Goal: Information Seeking & Learning: Learn about a topic

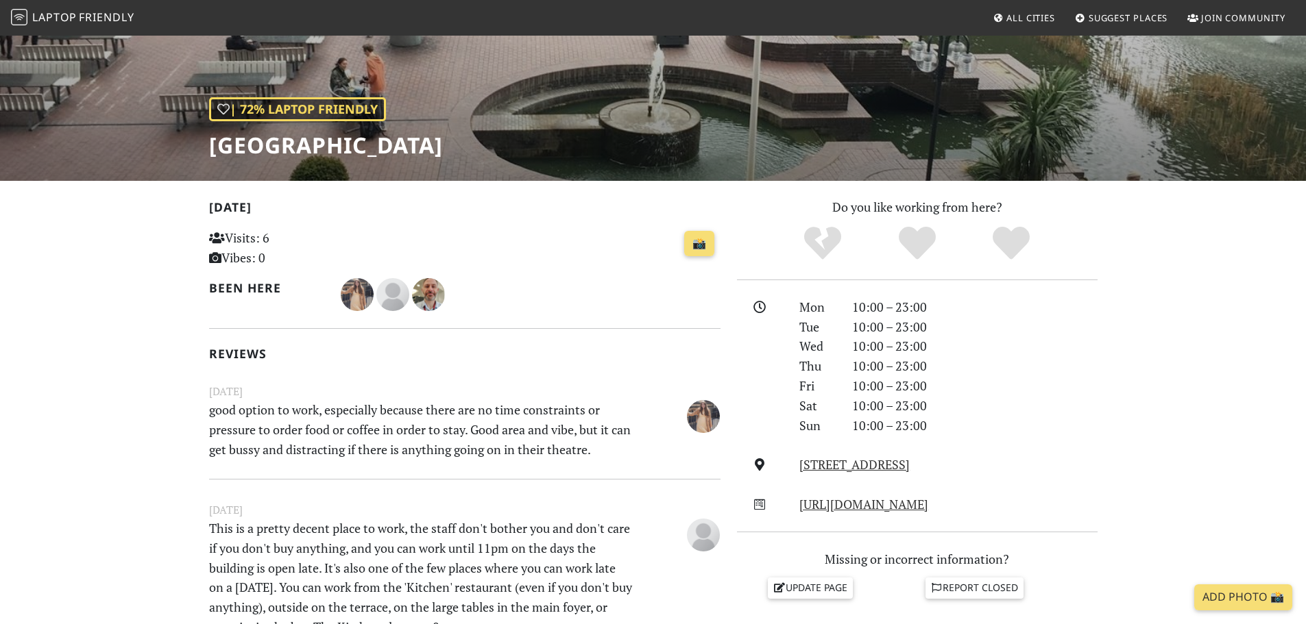
scroll to position [122, 0]
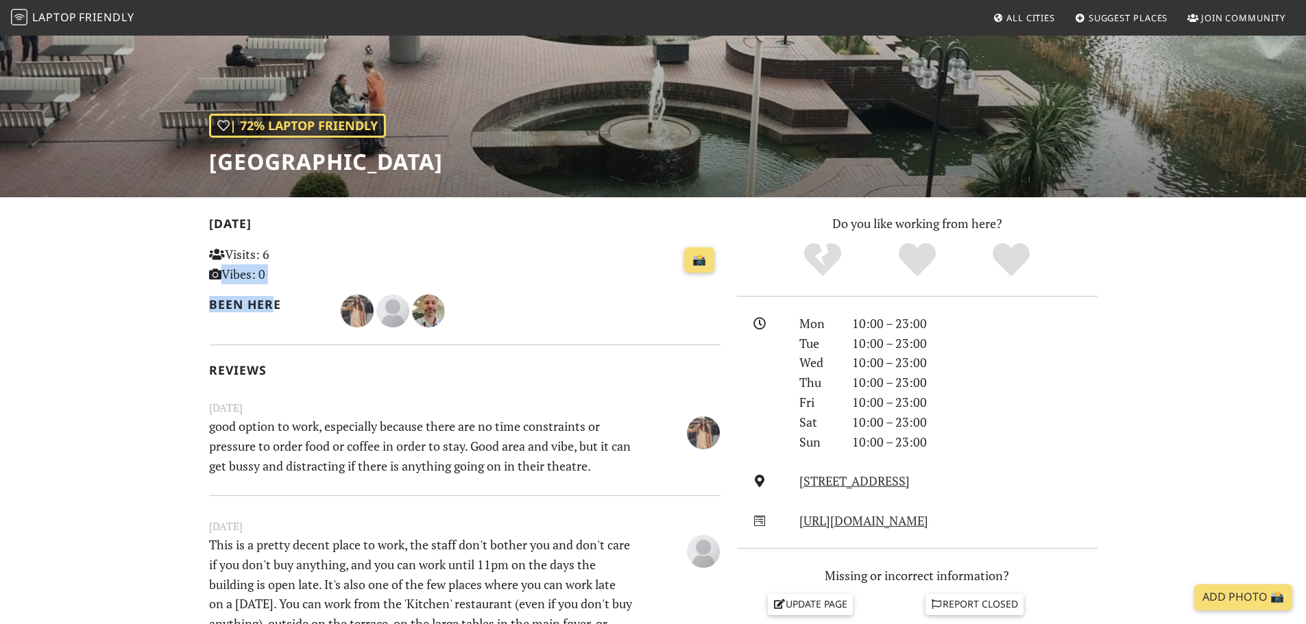
drag, startPoint x: 273, startPoint y: 304, endPoint x: 202, endPoint y: 267, distance: 79.7
click at [213, 248] on icon at bounding box center [217, 254] width 16 height 12
drag, startPoint x: 228, startPoint y: 230, endPoint x: 279, endPoint y: 300, distance: 86.2
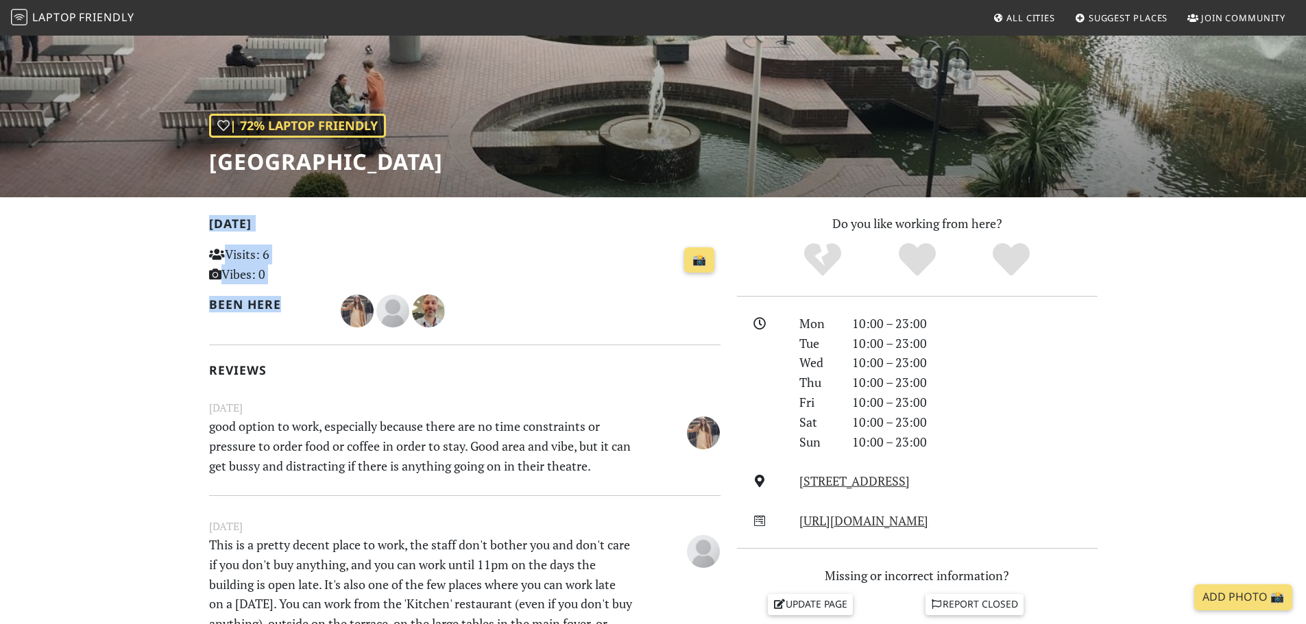
click at [294, 302] on h2 "Been here" at bounding box center [267, 305] width 116 height 14
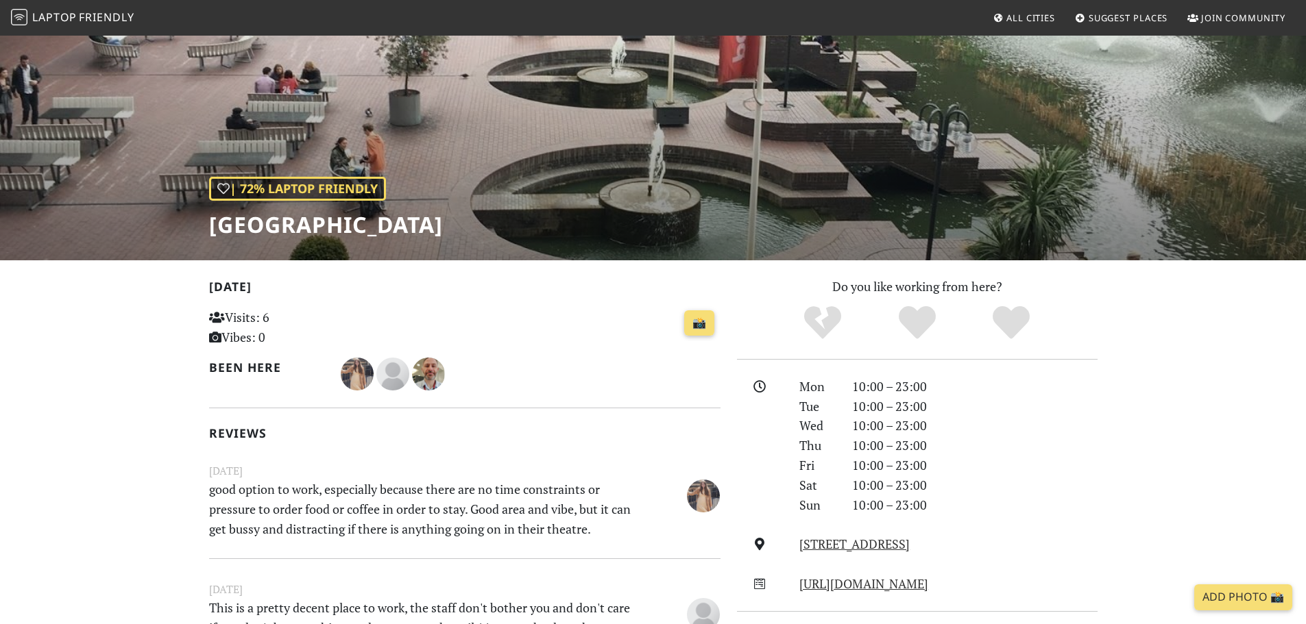
scroll to position [53, 0]
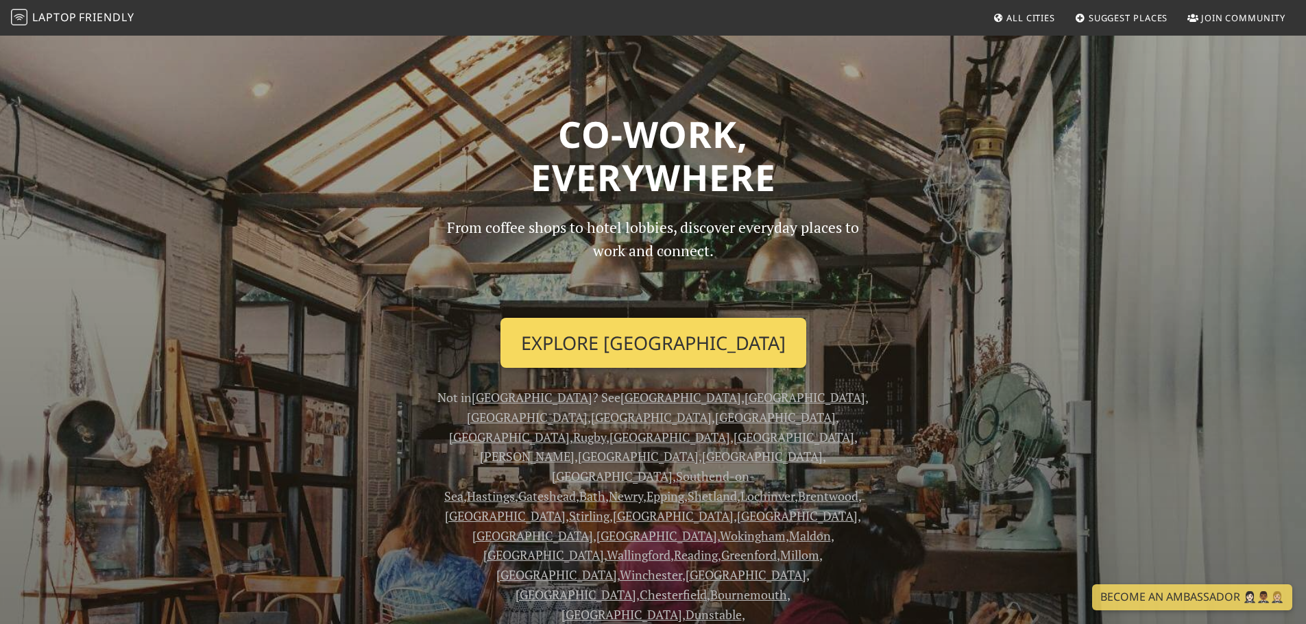
click at [599, 341] on link "Explore Cardiff" at bounding box center [653, 343] width 306 height 51
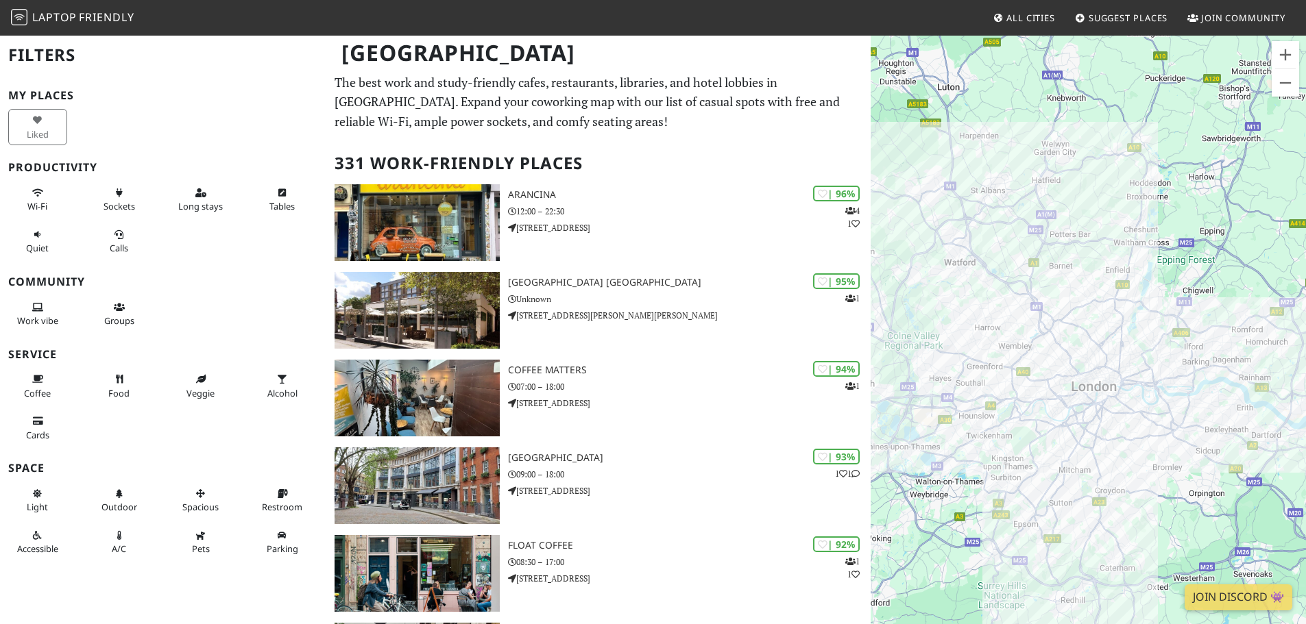
click at [21, 14] on img at bounding box center [19, 17] width 16 height 16
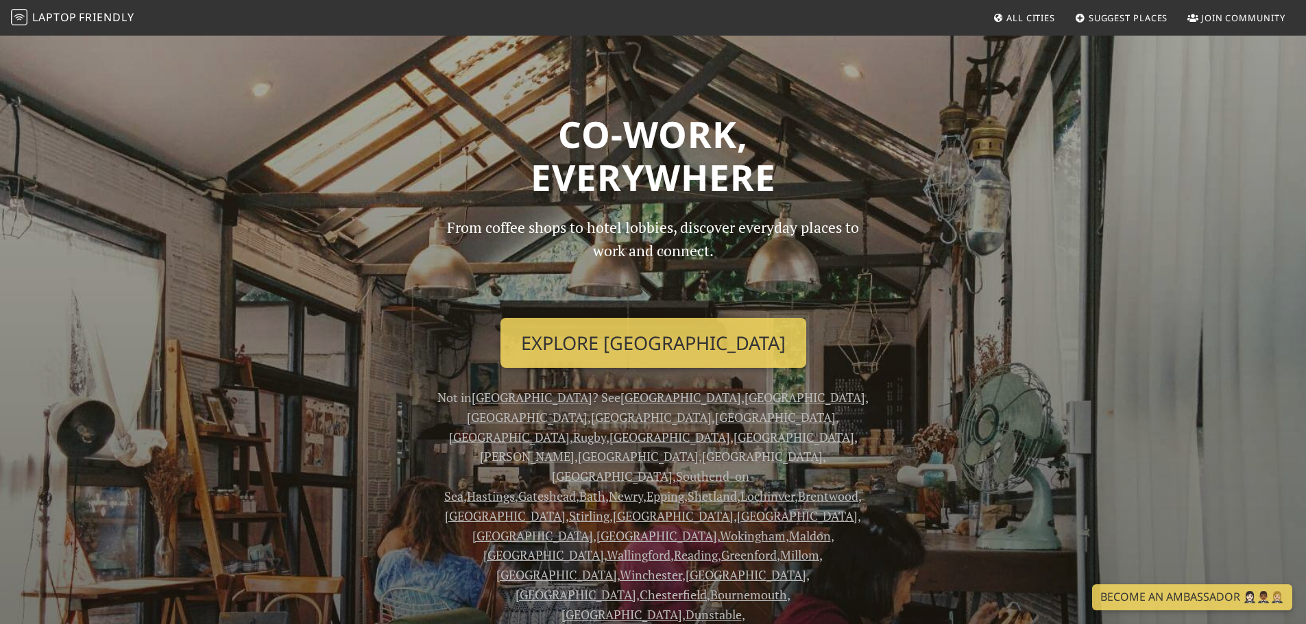
click at [744, 399] on link "[GEOGRAPHIC_DATA]" at bounding box center [804, 397] width 121 height 16
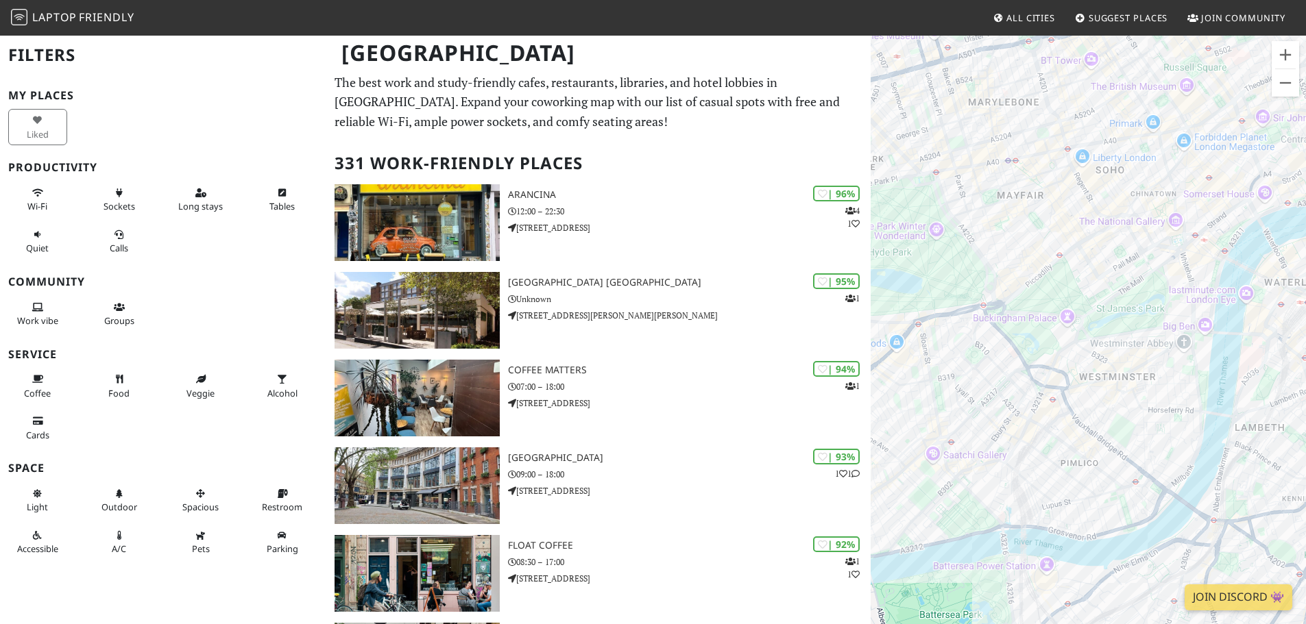
drag, startPoint x: 1029, startPoint y: 367, endPoint x: 1141, endPoint y: 319, distance: 121.6
click at [1142, 319] on div "To navigate, press the arrow keys." at bounding box center [1088, 346] width 435 height 624
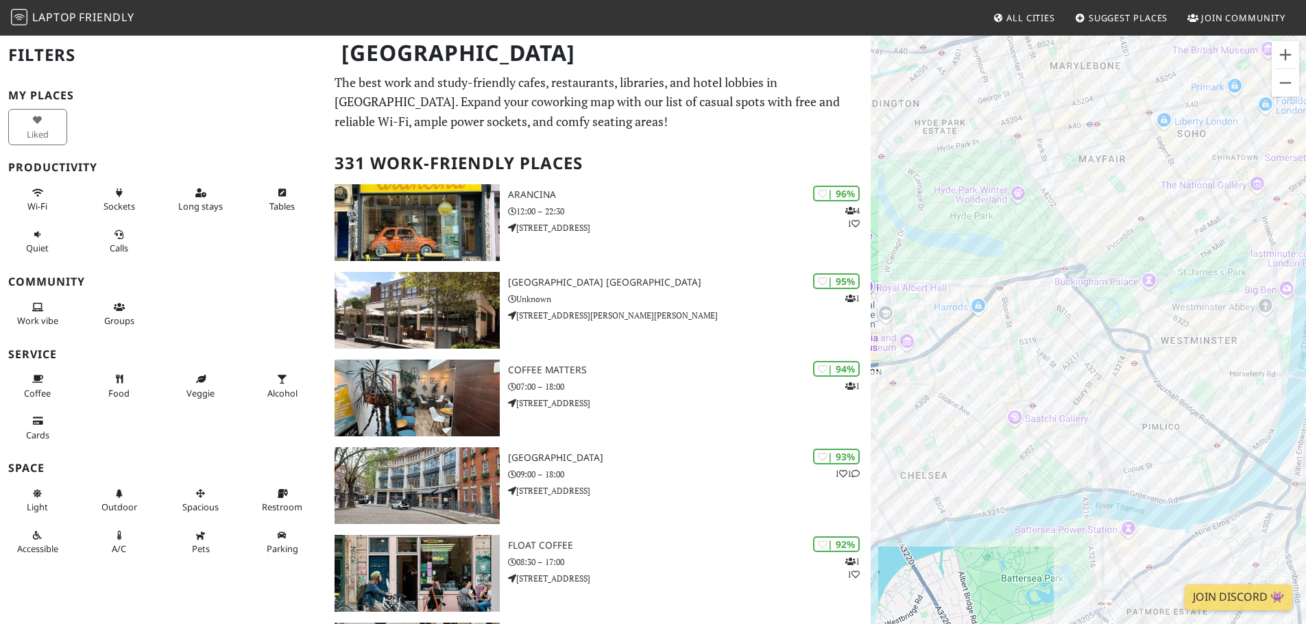
click at [1144, 323] on div "To navigate, press the arrow keys." at bounding box center [1088, 346] width 435 height 624
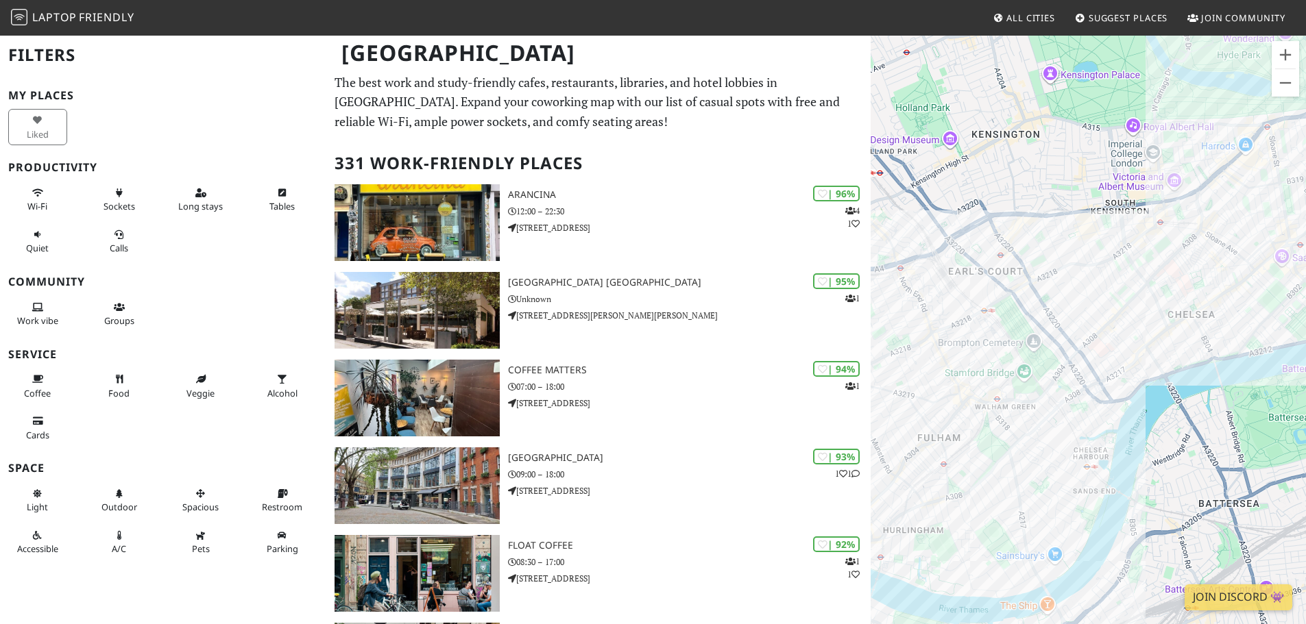
drag, startPoint x: 1142, startPoint y: 329, endPoint x: 1280, endPoint y: 247, distance: 160.5
click at [1280, 247] on div "To navigate, press the arrow keys." at bounding box center [1088, 346] width 435 height 624
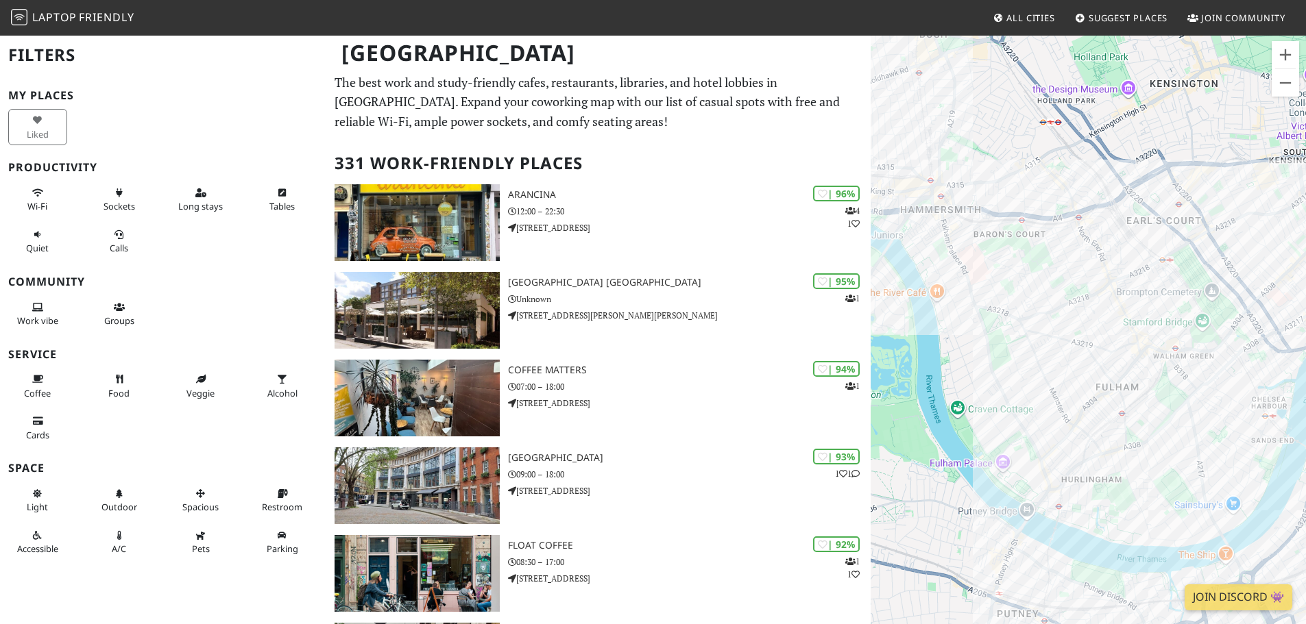
drag, startPoint x: 1087, startPoint y: 330, endPoint x: 1057, endPoint y: 326, distance: 29.8
click at [1076, 322] on div "To navigate, press the arrow keys." at bounding box center [1088, 346] width 435 height 624
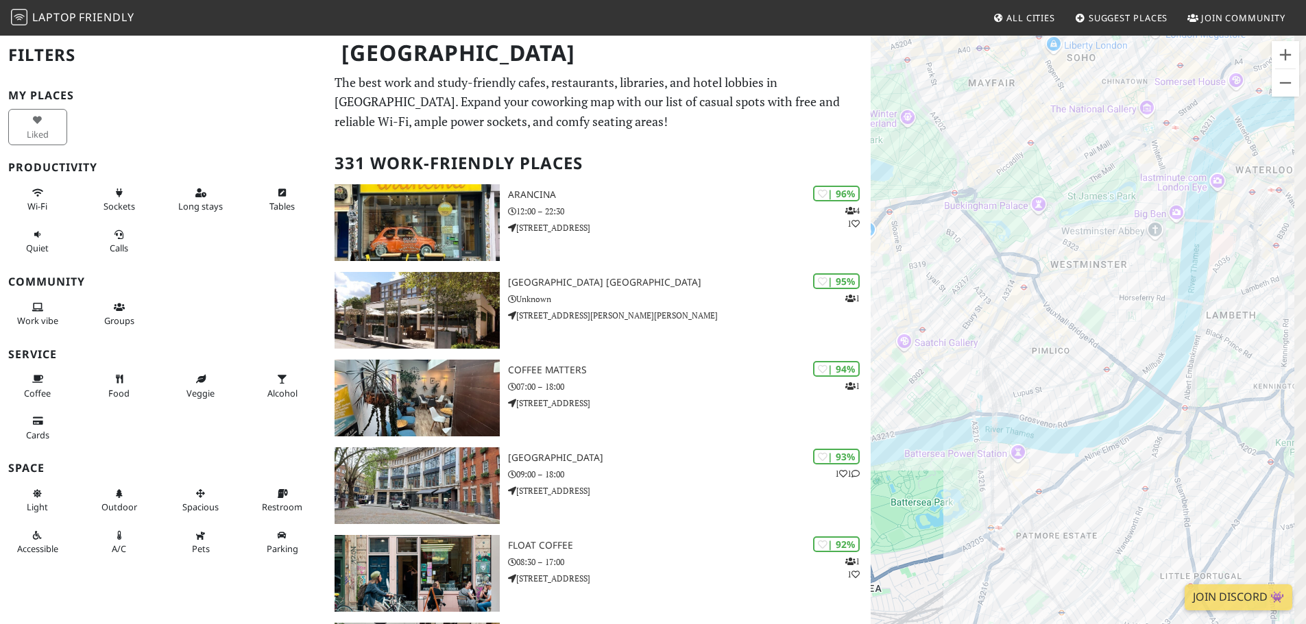
drag, startPoint x: 1143, startPoint y: 302, endPoint x: 1043, endPoint y: 371, distance: 121.7
click at [1045, 375] on div "To navigate, press the arrow keys." at bounding box center [1088, 346] width 435 height 624
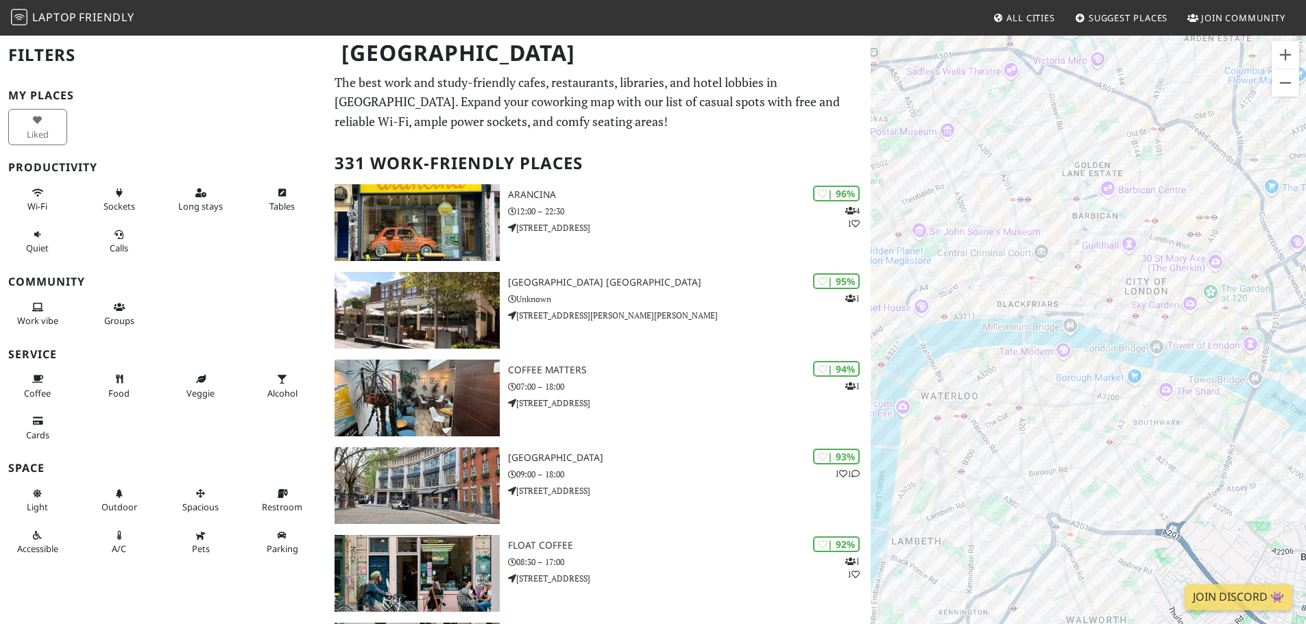
drag, startPoint x: 1102, startPoint y: 311, endPoint x: 1087, endPoint y: 320, distance: 18.1
click at [1087, 320] on div "To navigate, press the arrow keys." at bounding box center [1088, 346] width 435 height 624
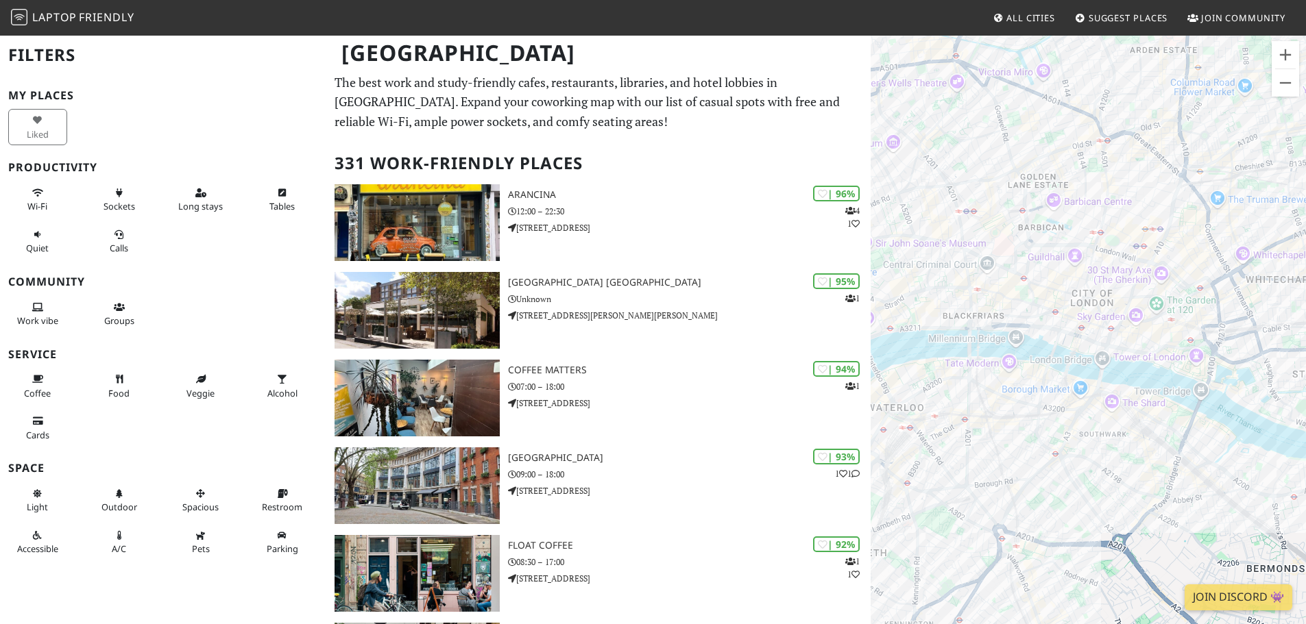
drag, startPoint x: 1104, startPoint y: 328, endPoint x: 1057, endPoint y: 337, distance: 48.1
click at [1057, 337] on div "To navigate, press the arrow keys." at bounding box center [1088, 346] width 435 height 624
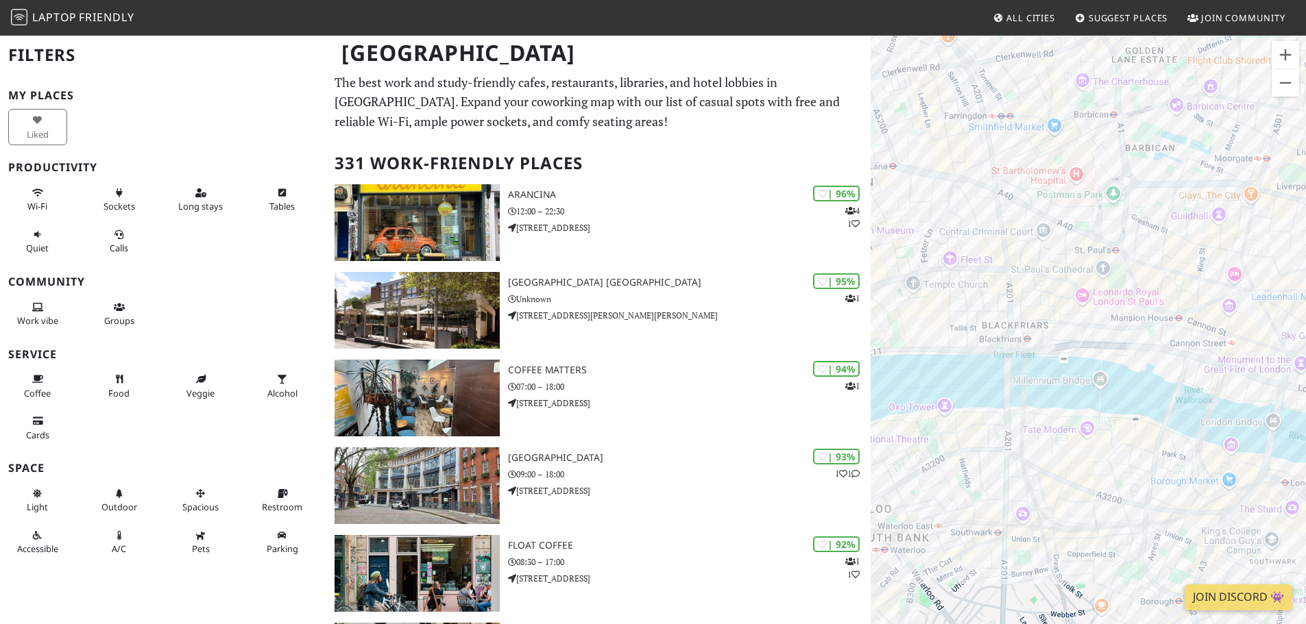
drag, startPoint x: 988, startPoint y: 319, endPoint x: 1060, endPoint y: 338, distance: 75.0
click at [1060, 338] on div "To navigate, press the arrow keys." at bounding box center [1088, 346] width 435 height 624
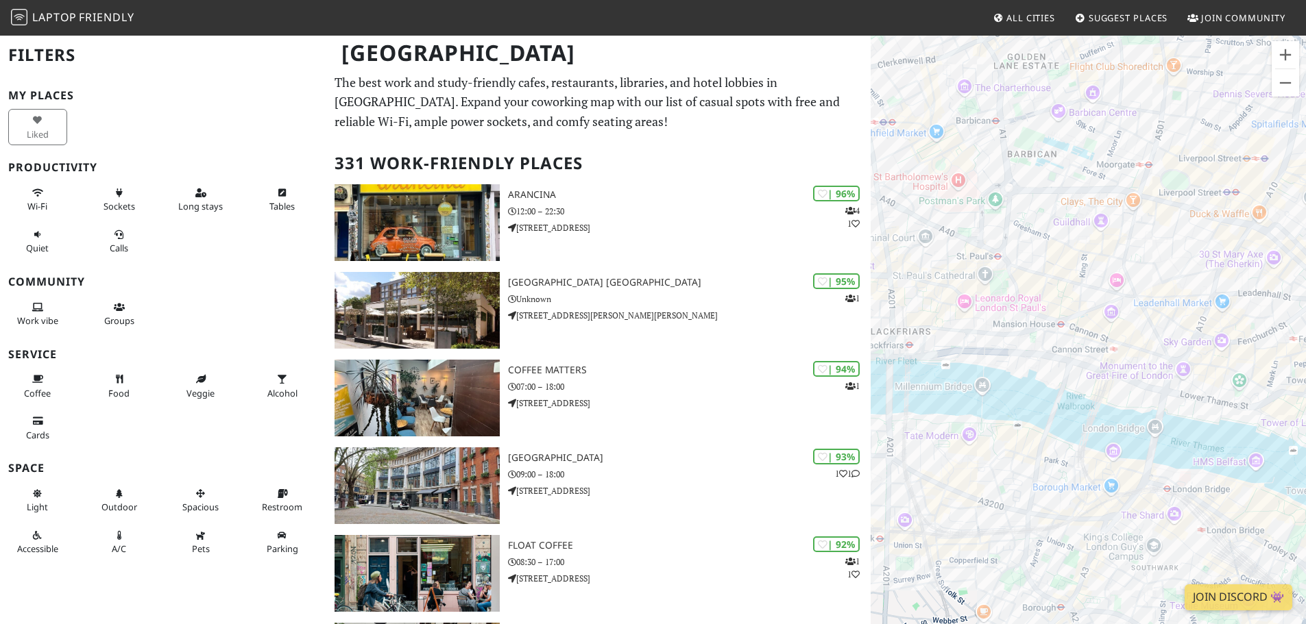
drag, startPoint x: 1210, startPoint y: 284, endPoint x: 1078, endPoint y: 289, distance: 132.4
click at [1078, 289] on div "To navigate, press the arrow keys." at bounding box center [1088, 346] width 435 height 624
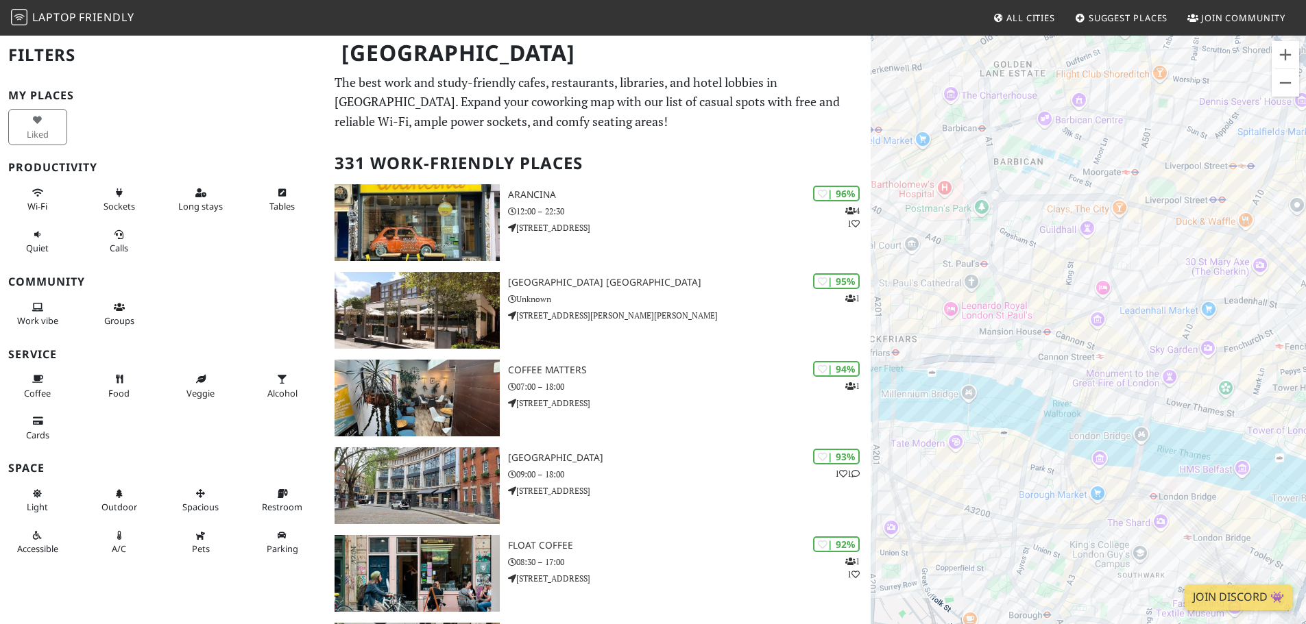
drag, startPoint x: 1113, startPoint y: 252, endPoint x: 1052, endPoint y: 277, distance: 66.1
click at [1052, 277] on div "To navigate, press the arrow keys." at bounding box center [1088, 346] width 435 height 624
drag, startPoint x: 1001, startPoint y: 335, endPoint x: 1067, endPoint y: 314, distance: 69.8
click at [1067, 314] on div "To navigate, press the arrow keys." at bounding box center [1088, 346] width 435 height 624
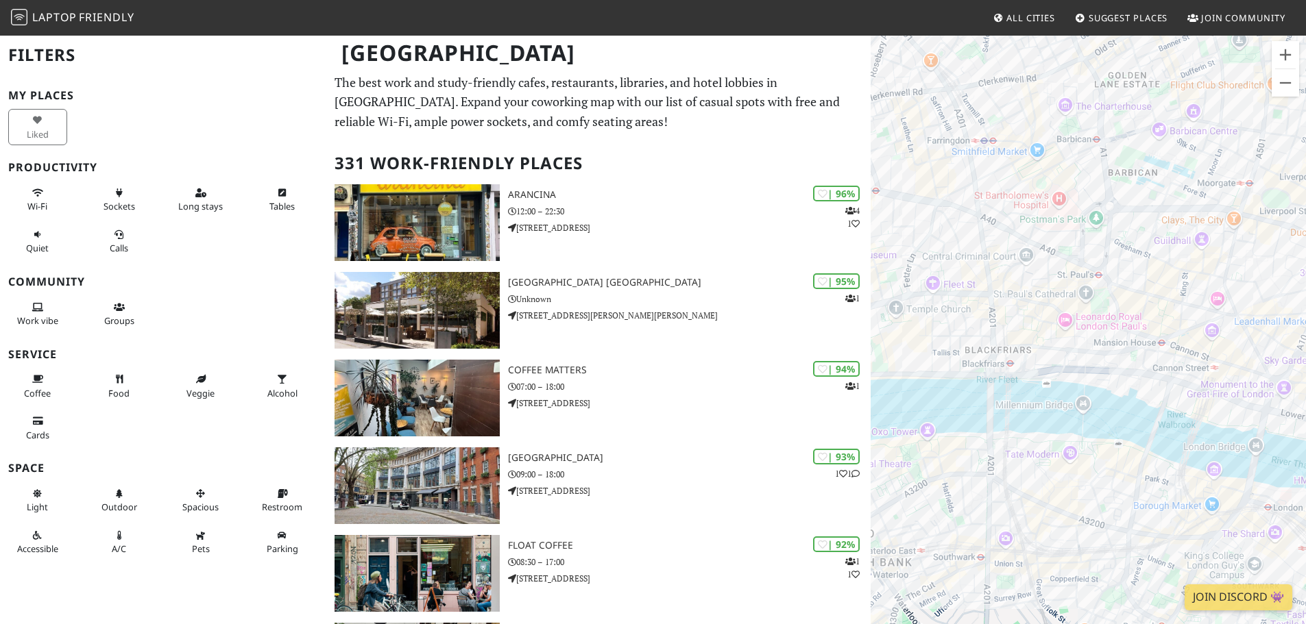
drag, startPoint x: 1157, startPoint y: 331, endPoint x: 1240, endPoint y: 339, distance: 83.3
click at [1240, 339] on div "To navigate, press the arrow keys." at bounding box center [1088, 346] width 435 height 624
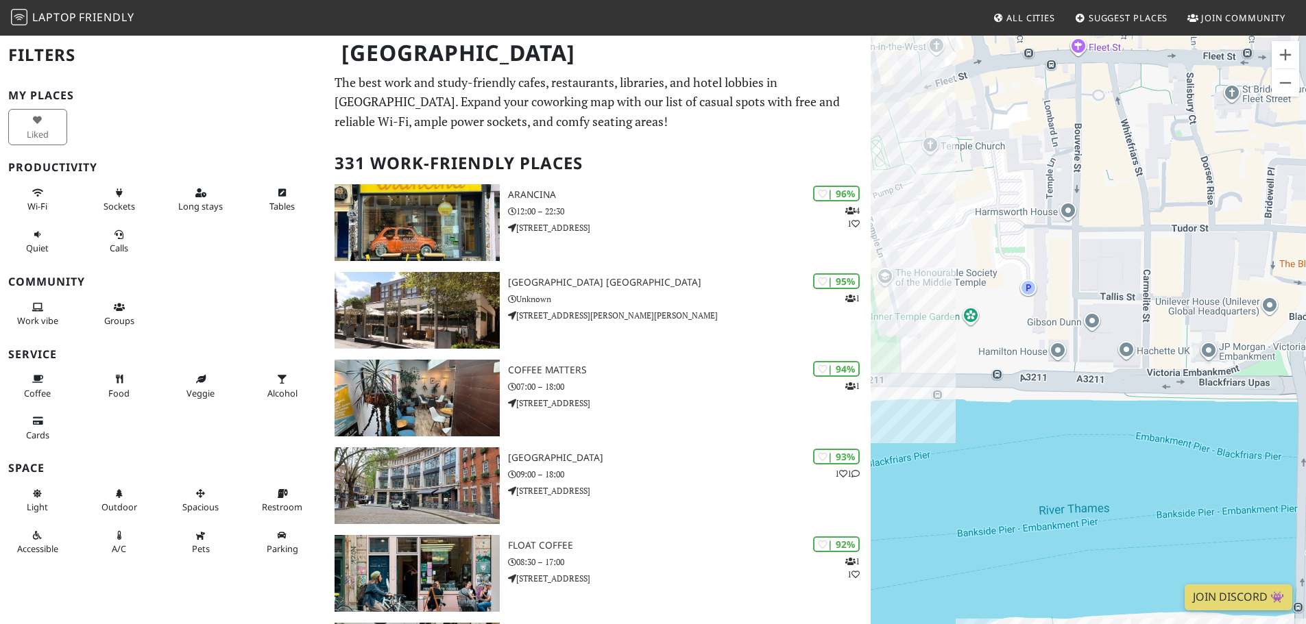
drag, startPoint x: 1111, startPoint y: 335, endPoint x: 1206, endPoint y: 358, distance: 98.1
click at [1222, 359] on div "To navigate, press the arrow keys." at bounding box center [1088, 346] width 435 height 624
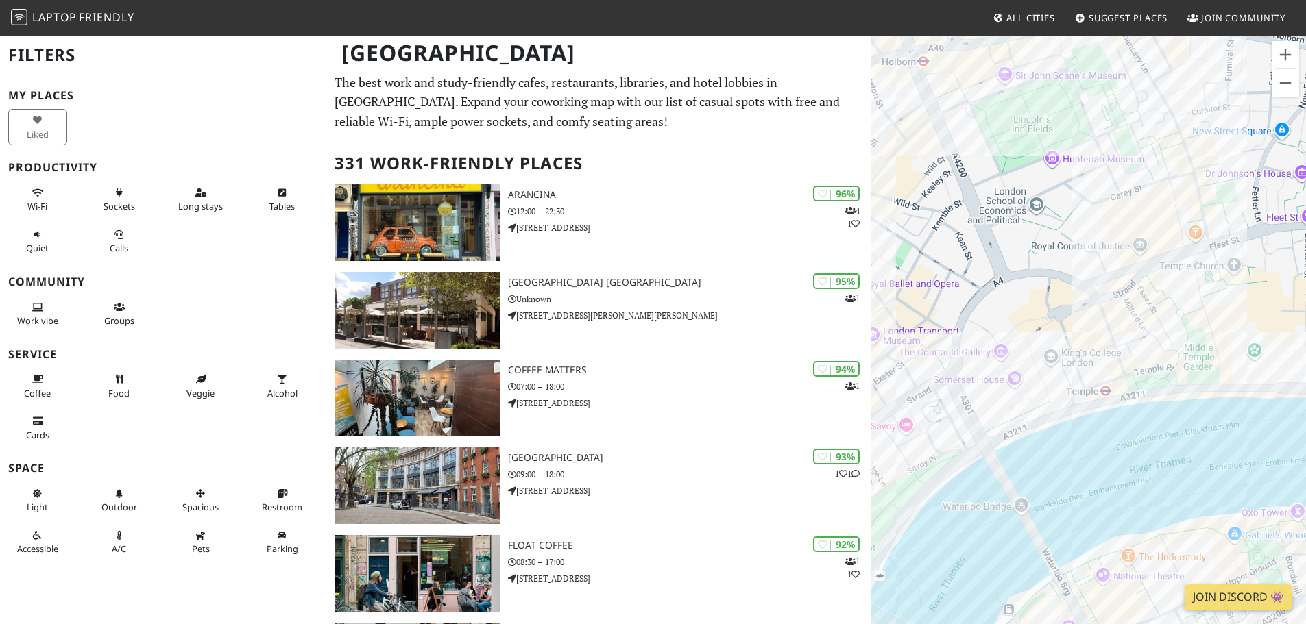
drag, startPoint x: 1129, startPoint y: 316, endPoint x: 1239, endPoint y: 317, distance: 110.4
click at [1239, 317] on div "To navigate, press the arrow keys." at bounding box center [1088, 346] width 435 height 624
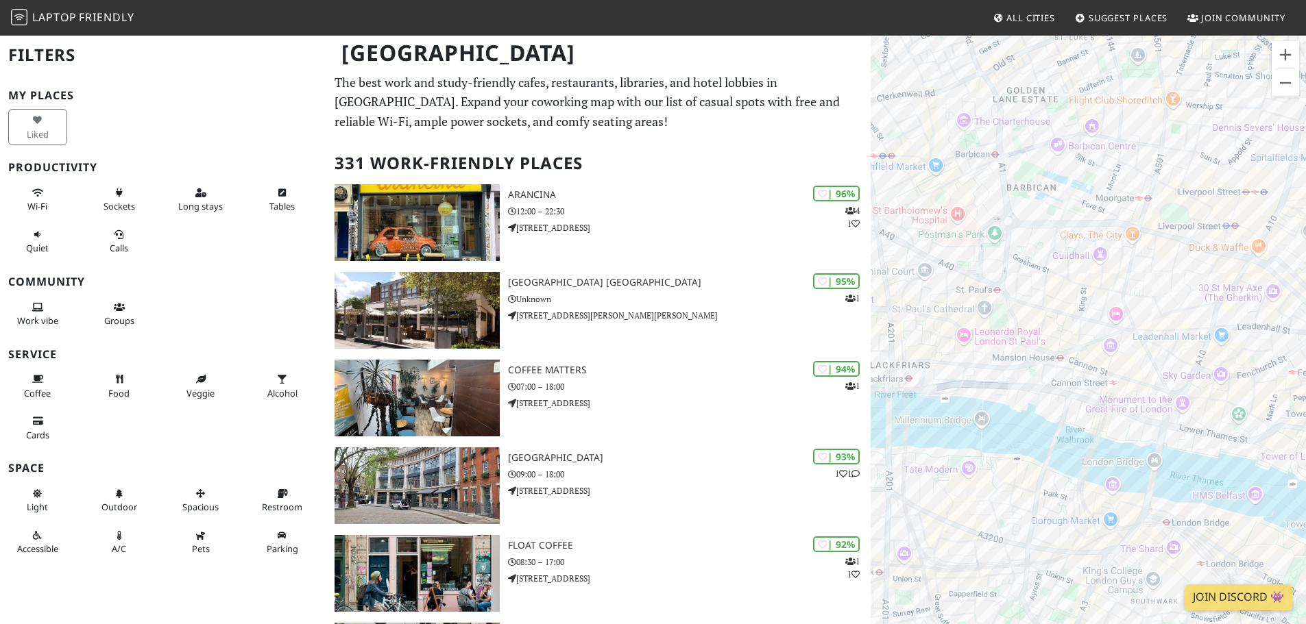
drag, startPoint x: 1184, startPoint y: 365, endPoint x: 949, endPoint y: 391, distance: 236.5
click at [949, 391] on div "To navigate, press the arrow keys." at bounding box center [1088, 346] width 435 height 624
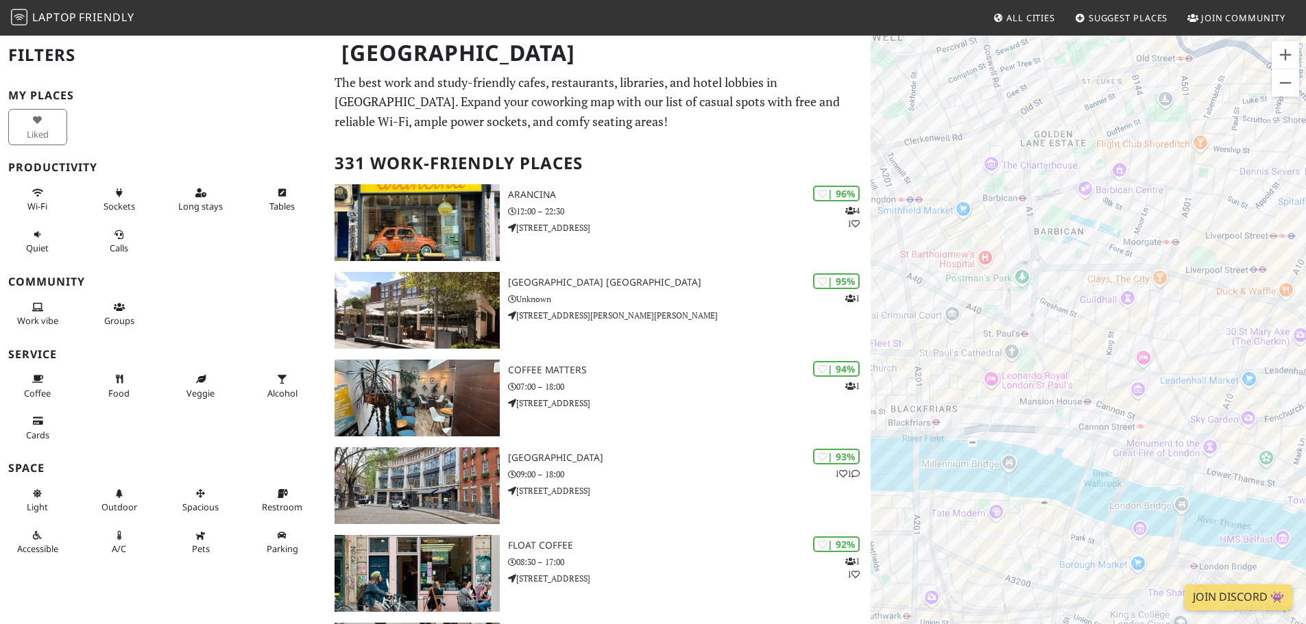
drag, startPoint x: 1079, startPoint y: 267, endPoint x: 1119, endPoint y: 311, distance: 59.7
click at [1119, 311] on div "To navigate, press the arrow keys." at bounding box center [1088, 346] width 435 height 624
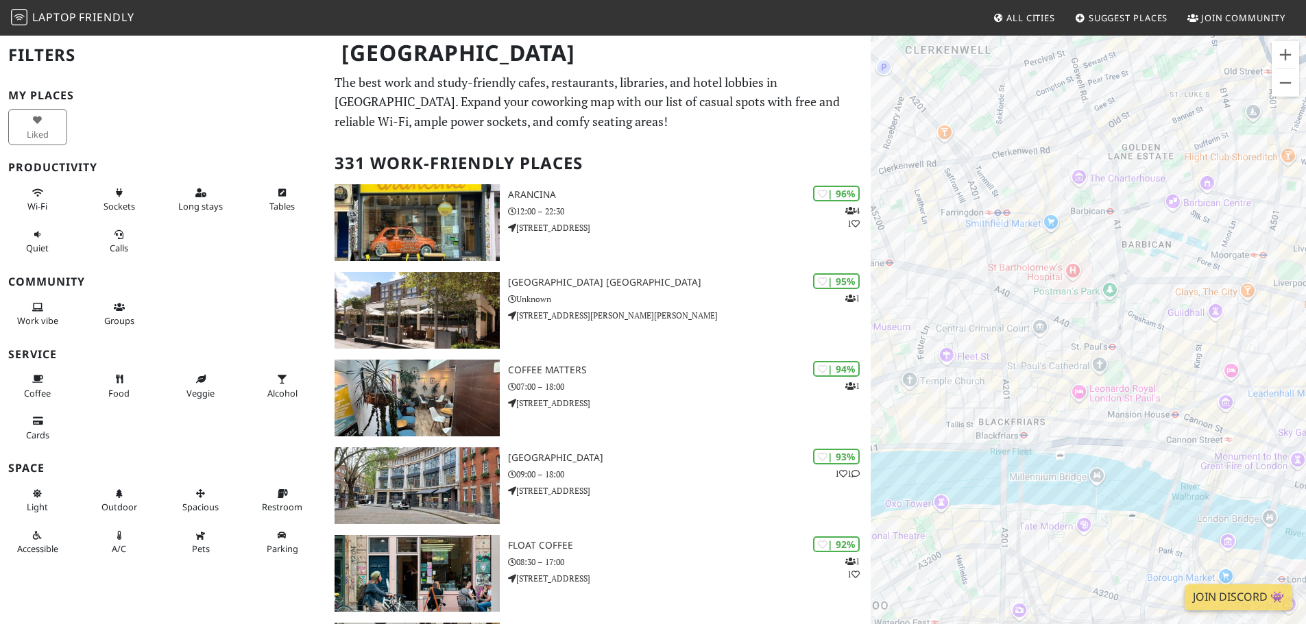
drag, startPoint x: 1004, startPoint y: 285, endPoint x: 1087, endPoint y: 299, distance: 84.1
click at [1087, 299] on div "To navigate, press the arrow keys." at bounding box center [1088, 346] width 435 height 624
drag, startPoint x: 1005, startPoint y: 298, endPoint x: 1111, endPoint y: 302, distance: 105.6
click at [1111, 302] on div "To navigate, press the arrow keys." at bounding box center [1088, 346] width 435 height 624
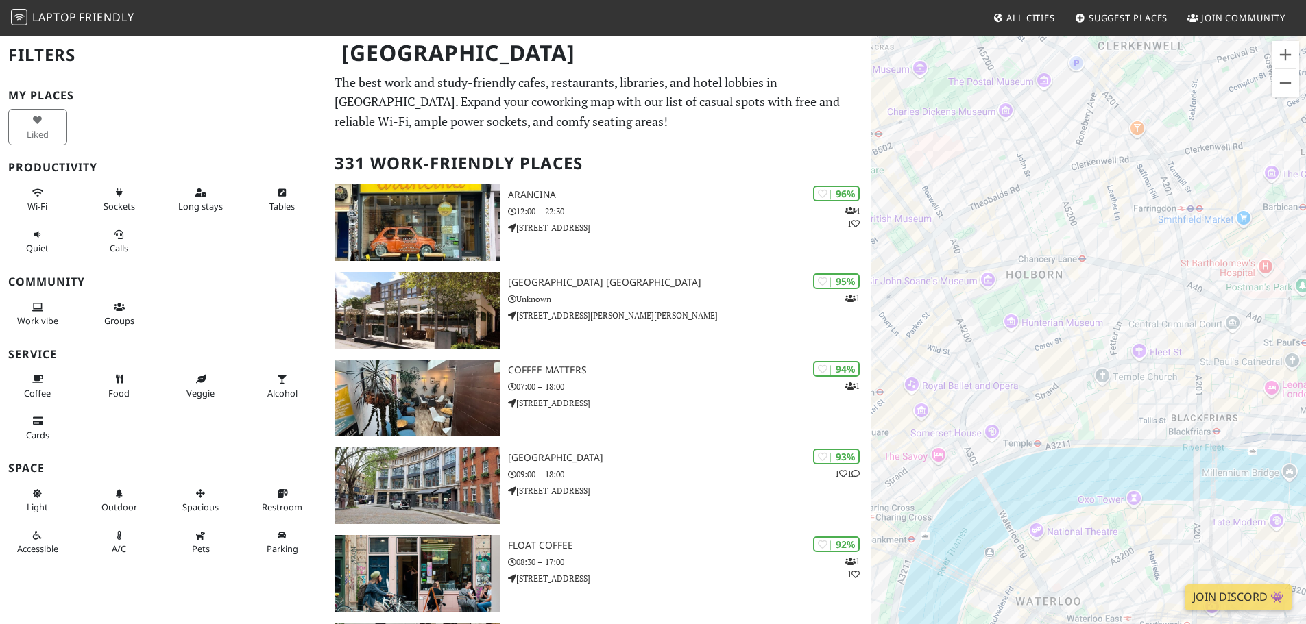
drag, startPoint x: 1016, startPoint y: 303, endPoint x: 1093, endPoint y: 294, distance: 77.3
click at [1093, 294] on div "To navigate, press the arrow keys." at bounding box center [1088, 346] width 435 height 624
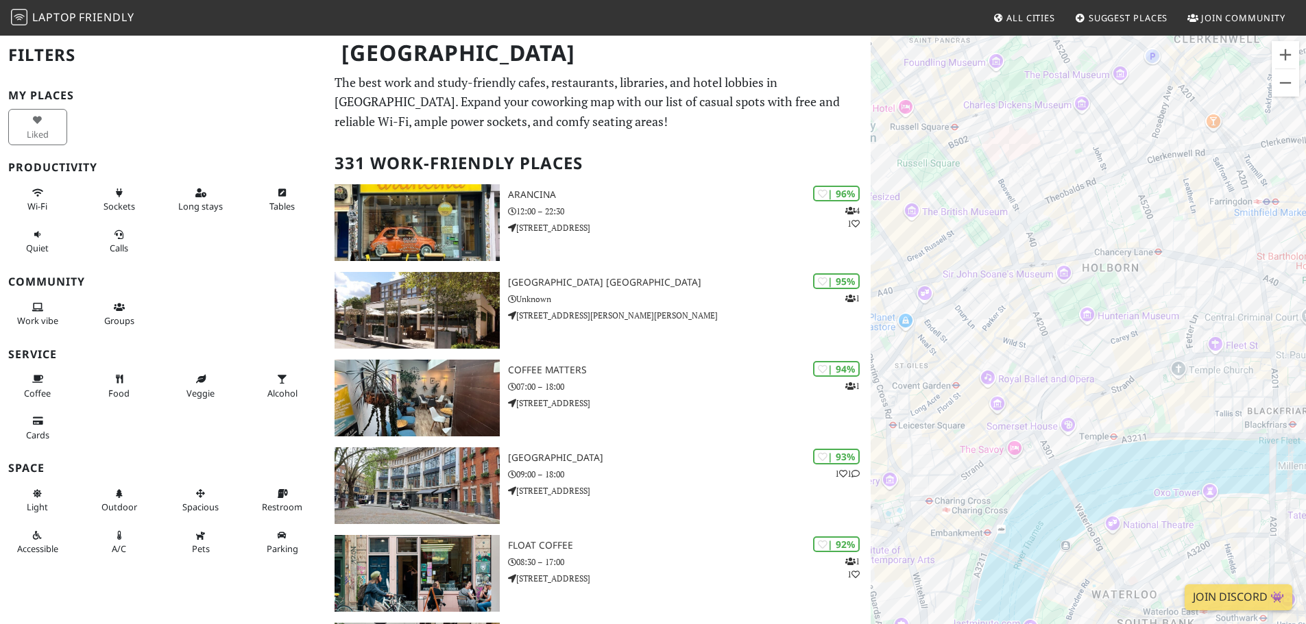
drag, startPoint x: 1000, startPoint y: 306, endPoint x: 1078, endPoint y: 299, distance: 77.8
click at [1078, 299] on div "To navigate, press the arrow keys." at bounding box center [1088, 346] width 435 height 624
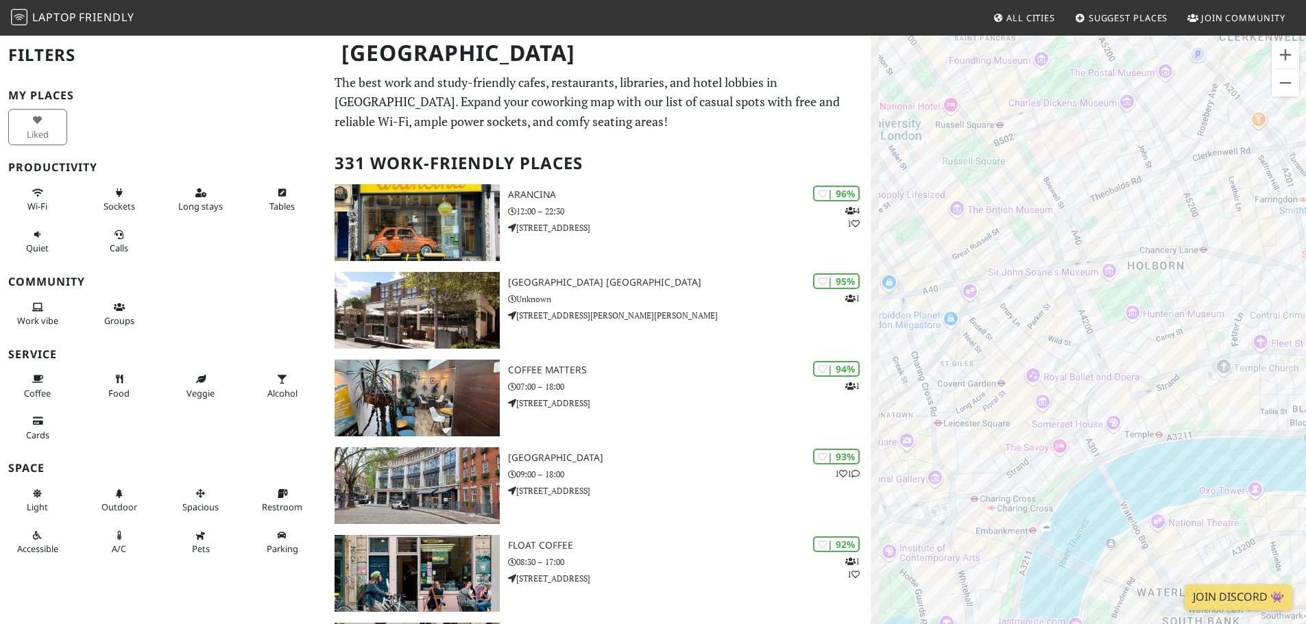
drag, startPoint x: 1012, startPoint y: 305, endPoint x: 1104, endPoint y: 301, distance: 91.3
click at [1104, 301] on div "To navigate, press the arrow keys." at bounding box center [1088, 346] width 435 height 624
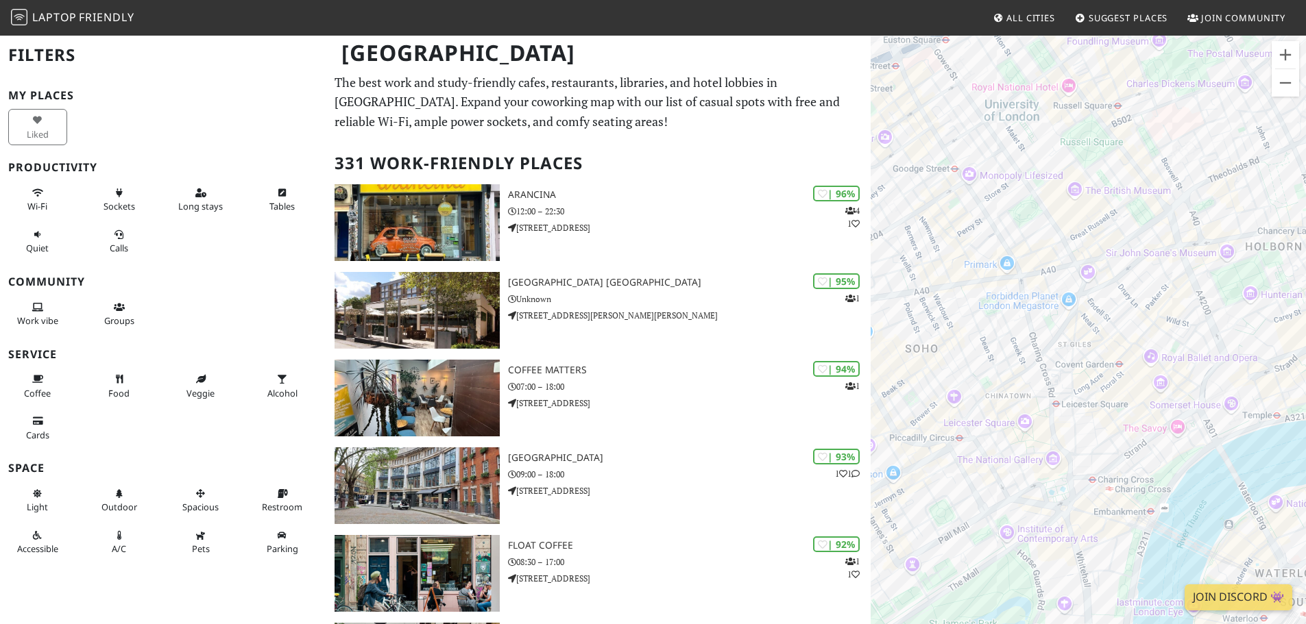
drag, startPoint x: 1007, startPoint y: 311, endPoint x: 1082, endPoint y: 294, distance: 76.7
click at [1082, 294] on div "To navigate, press the arrow keys." at bounding box center [1088, 346] width 435 height 624
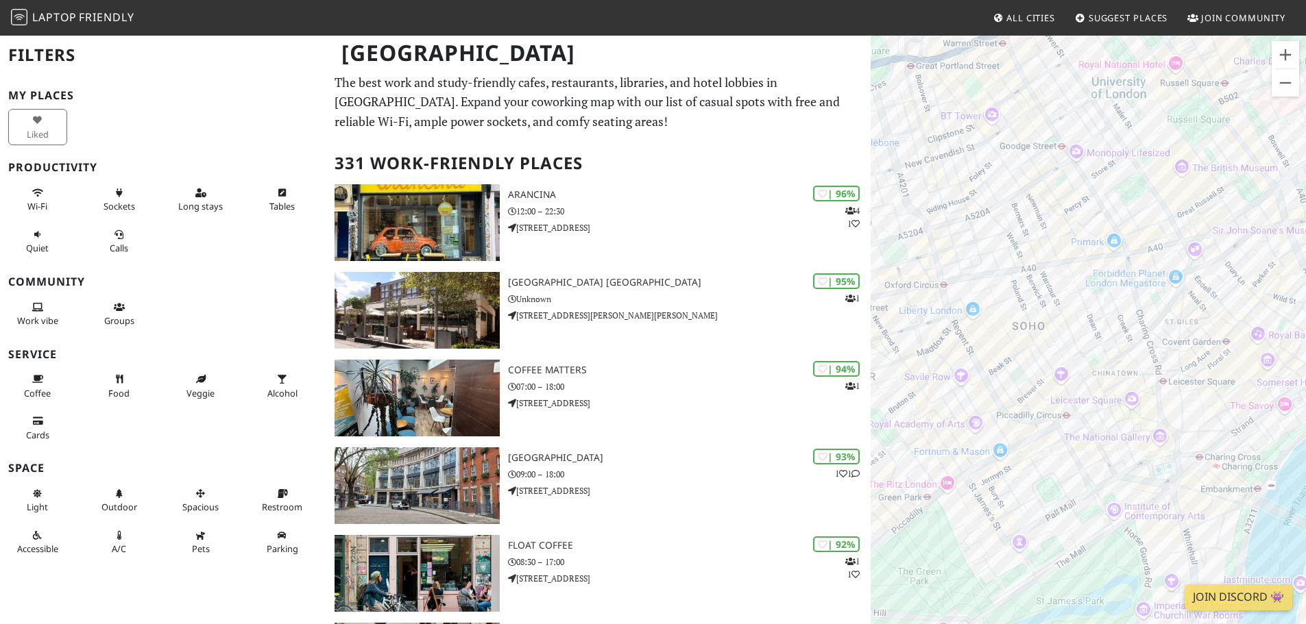
drag, startPoint x: 992, startPoint y: 312, endPoint x: 1101, endPoint y: 289, distance: 111.3
click at [1101, 289] on div "To navigate, press the arrow keys." at bounding box center [1088, 346] width 435 height 624
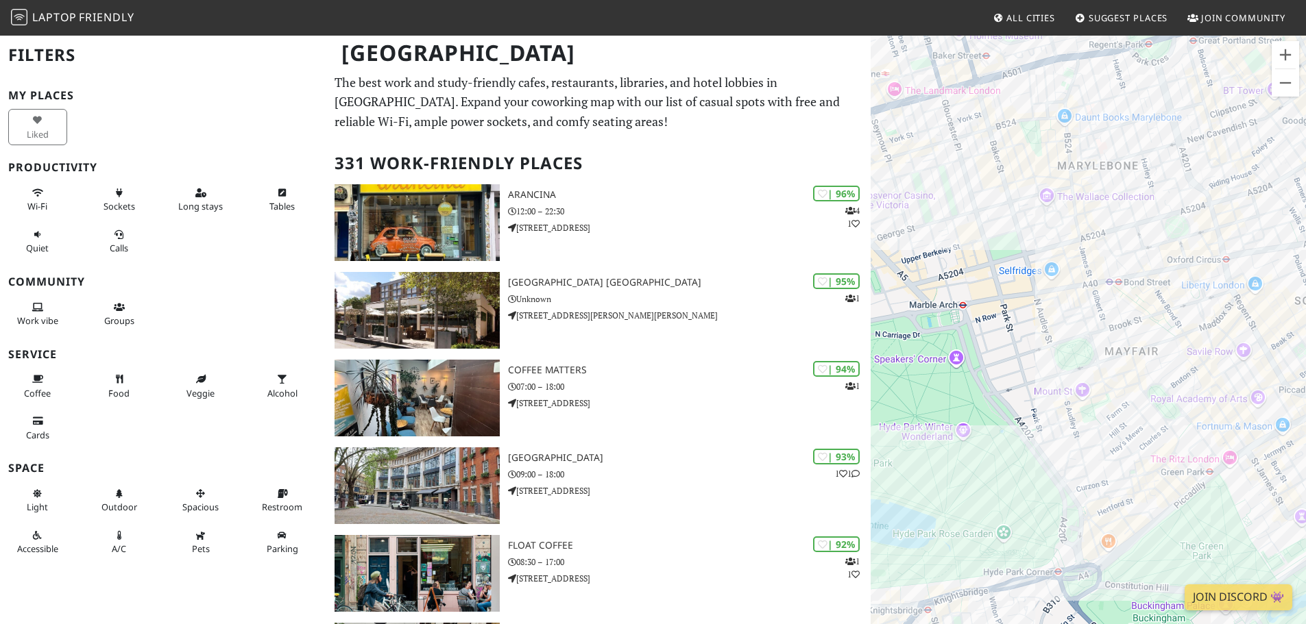
drag, startPoint x: 984, startPoint y: 303, endPoint x: 1194, endPoint y: 260, distance: 214.0
click at [1214, 264] on div "To navigate, press the arrow keys." at bounding box center [1088, 346] width 435 height 624
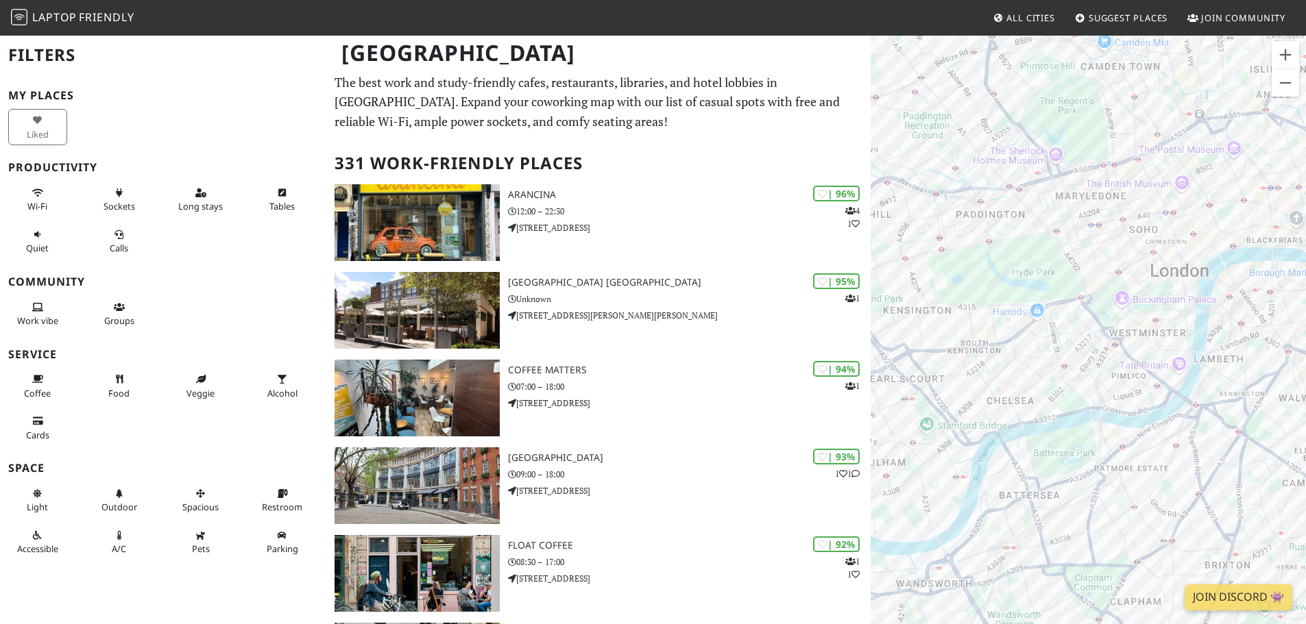
drag, startPoint x: 1051, startPoint y: 256, endPoint x: 936, endPoint y: 178, distance: 138.2
click at [983, 203] on div "To navigate, press the arrow keys." at bounding box center [1088, 346] width 435 height 624
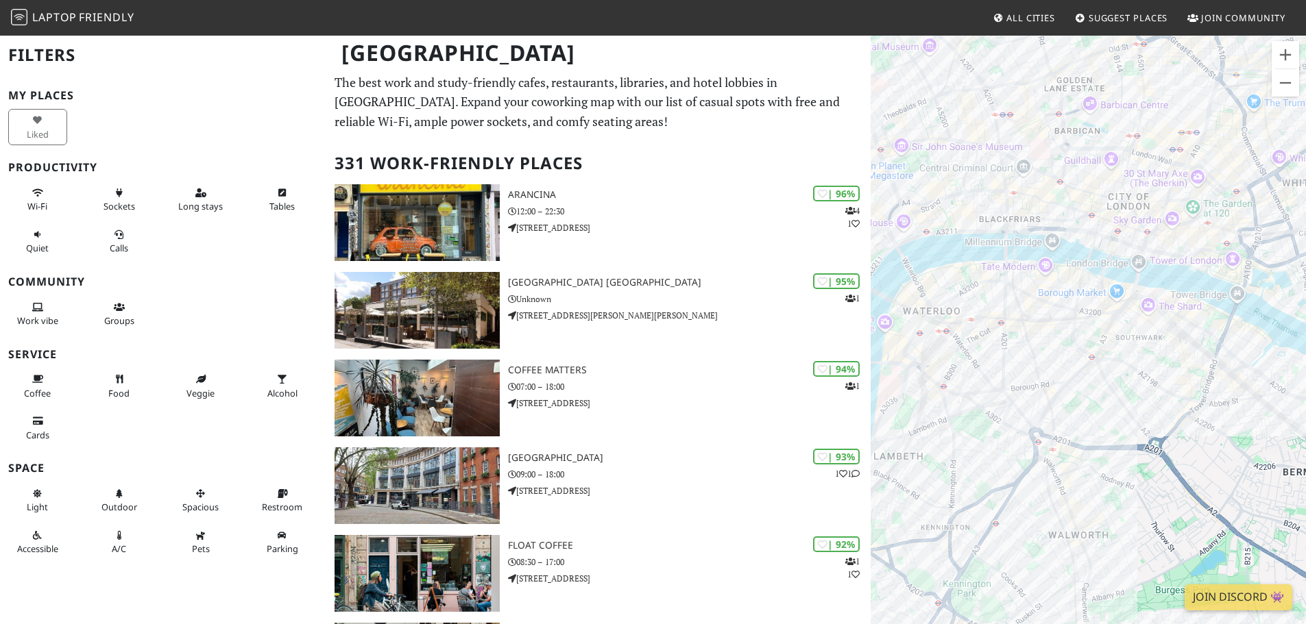
drag, startPoint x: 1106, startPoint y: 253, endPoint x: 936, endPoint y: 282, distance: 172.5
click at [934, 282] on div "To navigate, press the arrow keys." at bounding box center [1088, 346] width 435 height 624
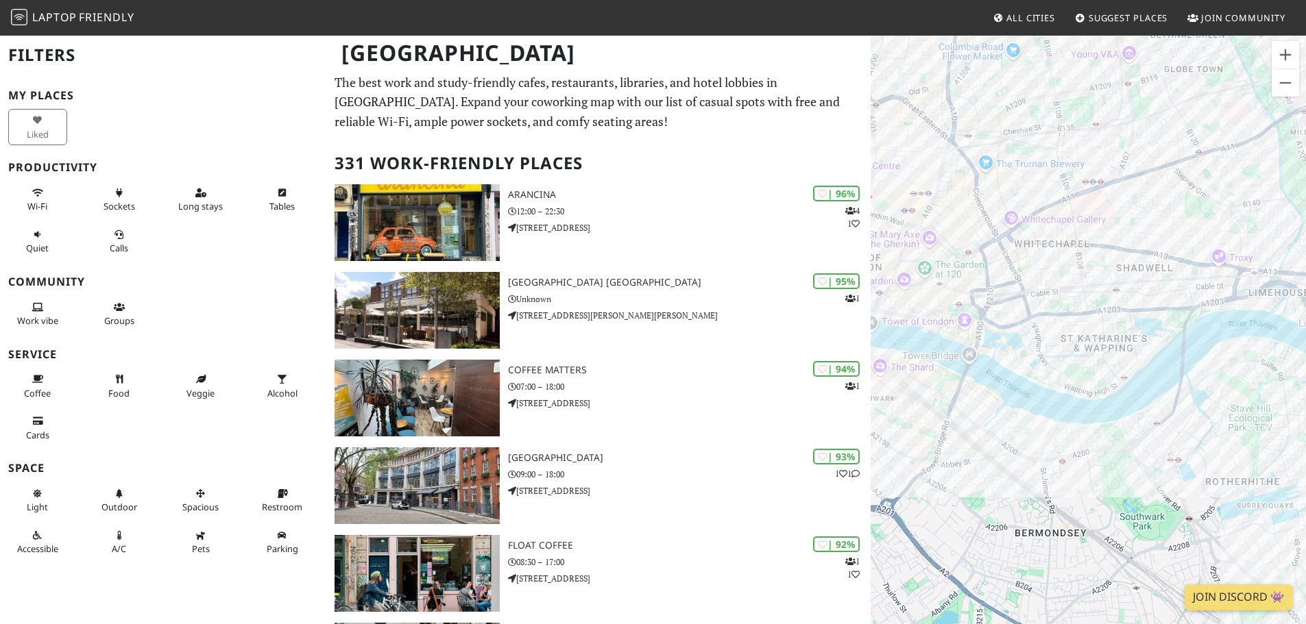
drag, startPoint x: 1137, startPoint y: 328, endPoint x: 1058, endPoint y: 364, distance: 86.5
click at [1058, 364] on div "To navigate, press the arrow keys." at bounding box center [1088, 346] width 435 height 624
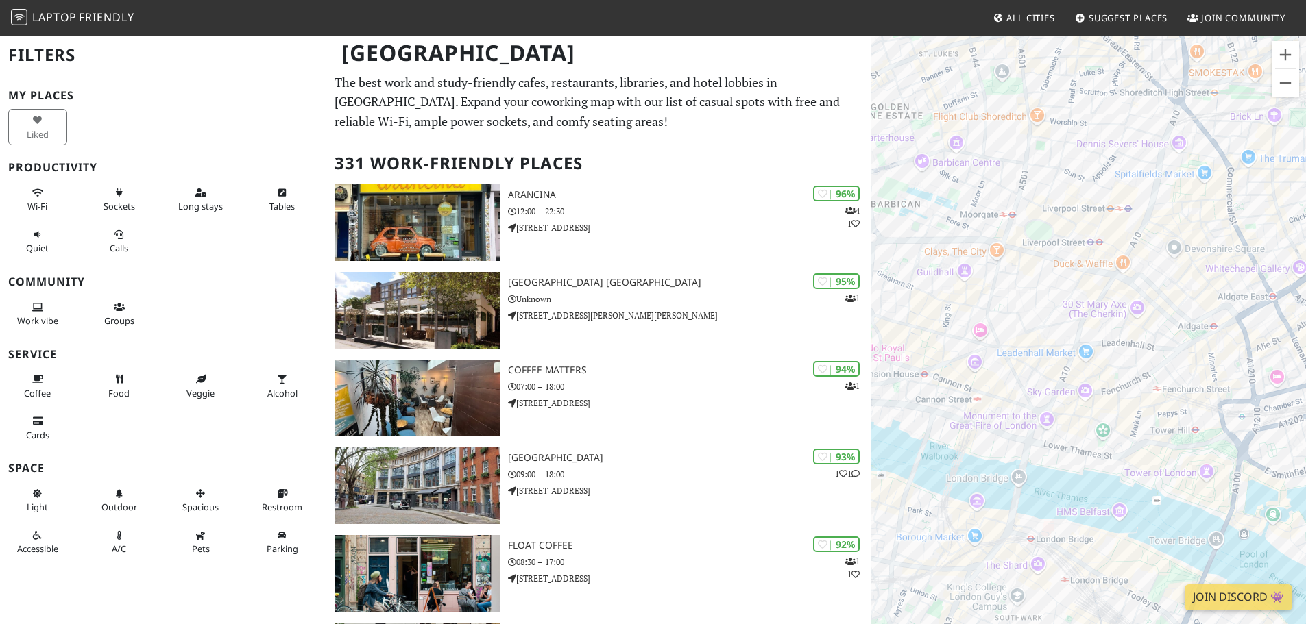
drag, startPoint x: 1002, startPoint y: 312, endPoint x: 1169, endPoint y: 412, distance: 194.3
click at [1172, 413] on div "To navigate, press the arrow keys." at bounding box center [1088, 346] width 435 height 624
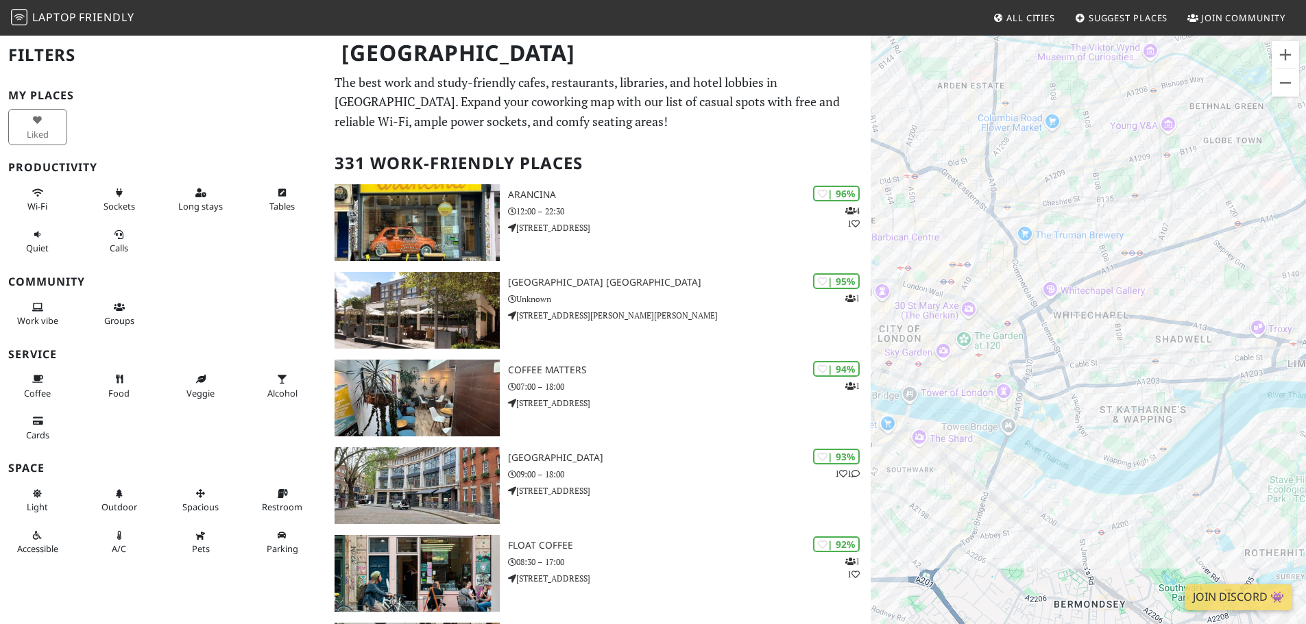
drag, startPoint x: 1237, startPoint y: 411, endPoint x: 1068, endPoint y: 372, distance: 173.8
click at [1066, 373] on div "To navigate, press the arrow keys." at bounding box center [1088, 346] width 435 height 624
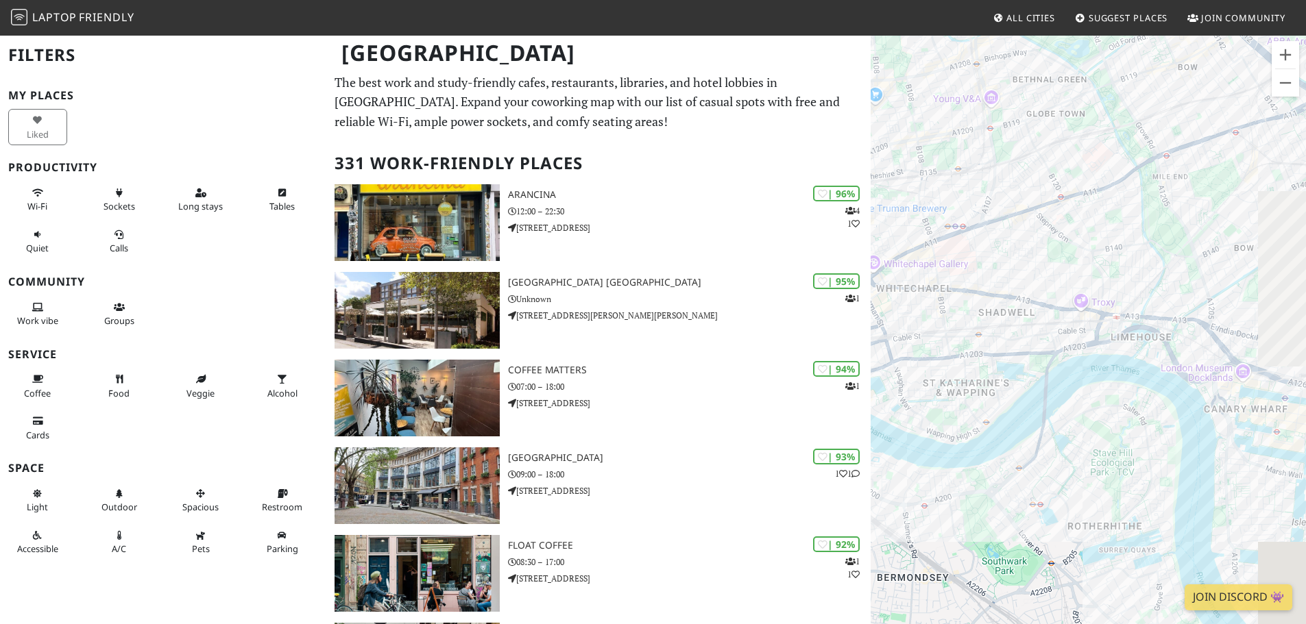
drag, startPoint x: 1111, startPoint y: 367, endPoint x: 1047, endPoint y: 380, distance: 64.9
click at [1047, 380] on div "To navigate, press the arrow keys." at bounding box center [1088, 346] width 435 height 624
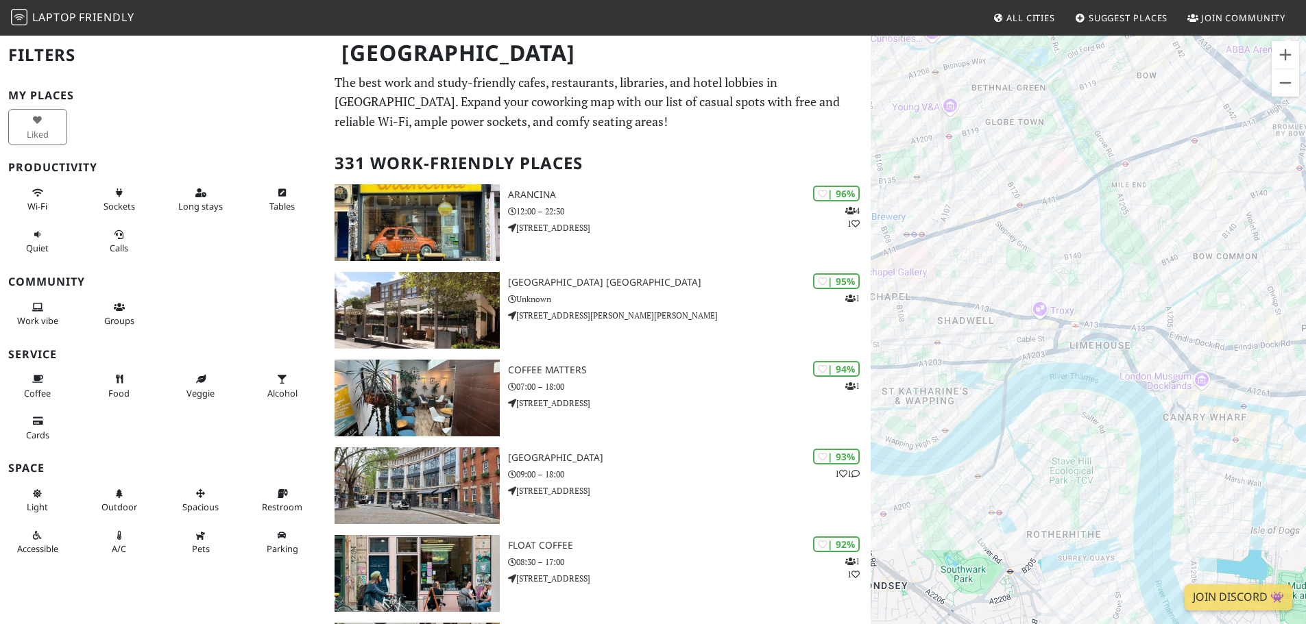
drag, startPoint x: 1111, startPoint y: 365, endPoint x: 1084, endPoint y: 371, distance: 28.1
click at [1084, 371] on div "To navigate, press the arrow keys." at bounding box center [1088, 346] width 435 height 624
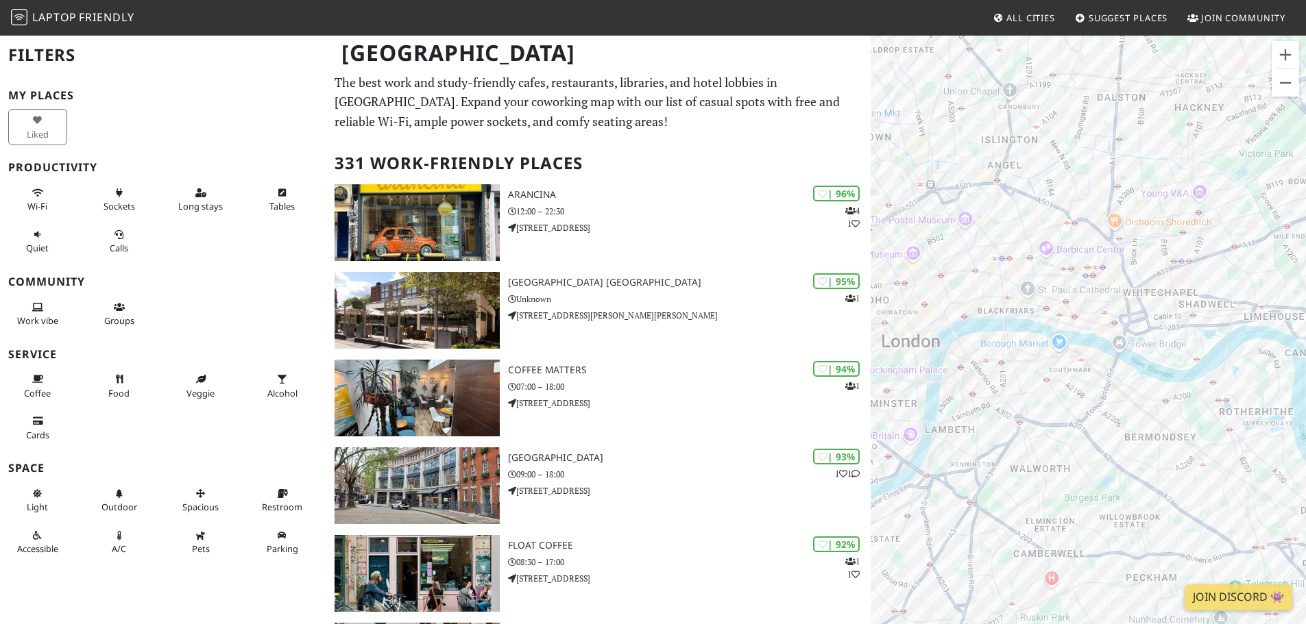
drag, startPoint x: 1029, startPoint y: 462, endPoint x: 1161, endPoint y: 377, distance: 156.7
click at [1157, 380] on div "To navigate, press the arrow keys." at bounding box center [1088, 346] width 435 height 624
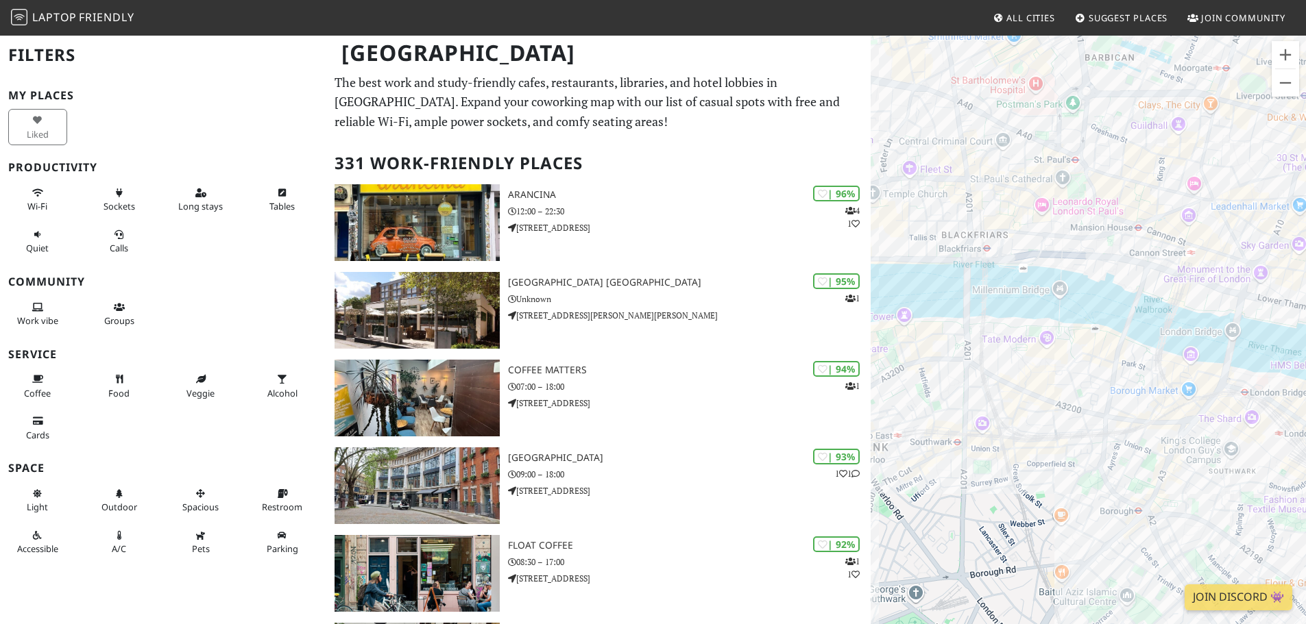
drag, startPoint x: 969, startPoint y: 264, endPoint x: 947, endPoint y: 324, distance: 64.4
click at [938, 324] on div "To navigate, press the arrow keys." at bounding box center [1088, 346] width 435 height 624
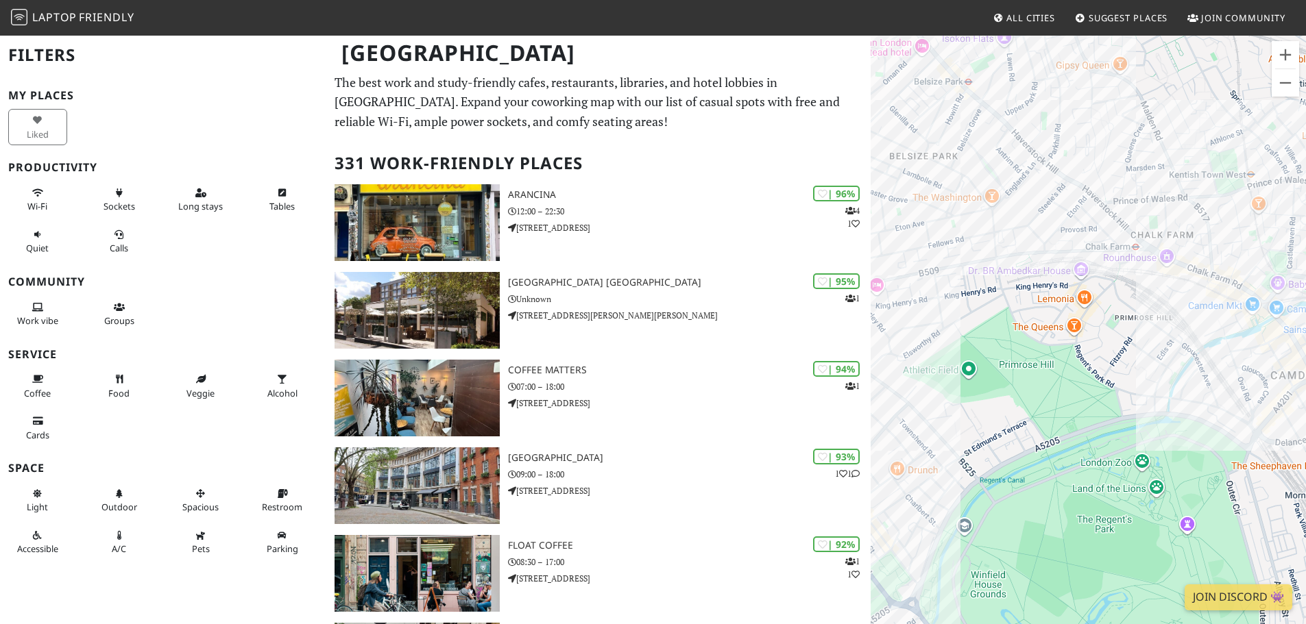
drag, startPoint x: 1134, startPoint y: 294, endPoint x: 1087, endPoint y: 216, distance: 91.3
click at [1087, 216] on div "To navigate, press the arrow keys." at bounding box center [1088, 346] width 435 height 624
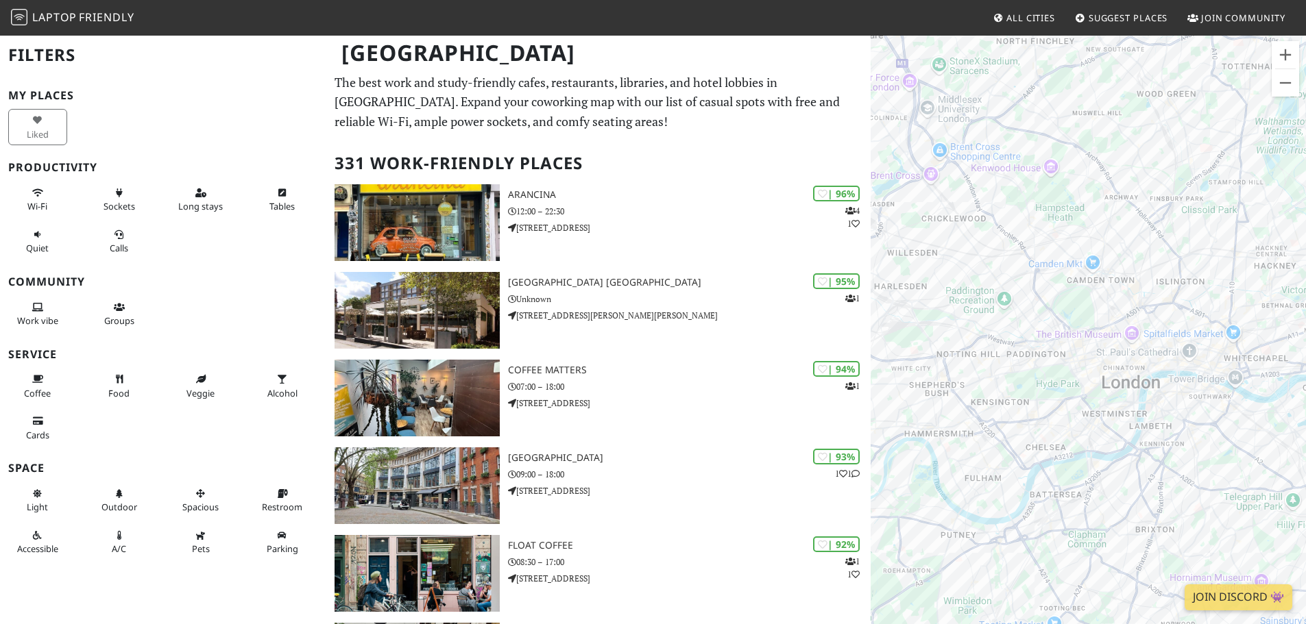
drag, startPoint x: 1166, startPoint y: 430, endPoint x: 1091, endPoint y: 306, distance: 145.2
click at [1091, 308] on div "To navigate, press the arrow keys." at bounding box center [1088, 346] width 435 height 624
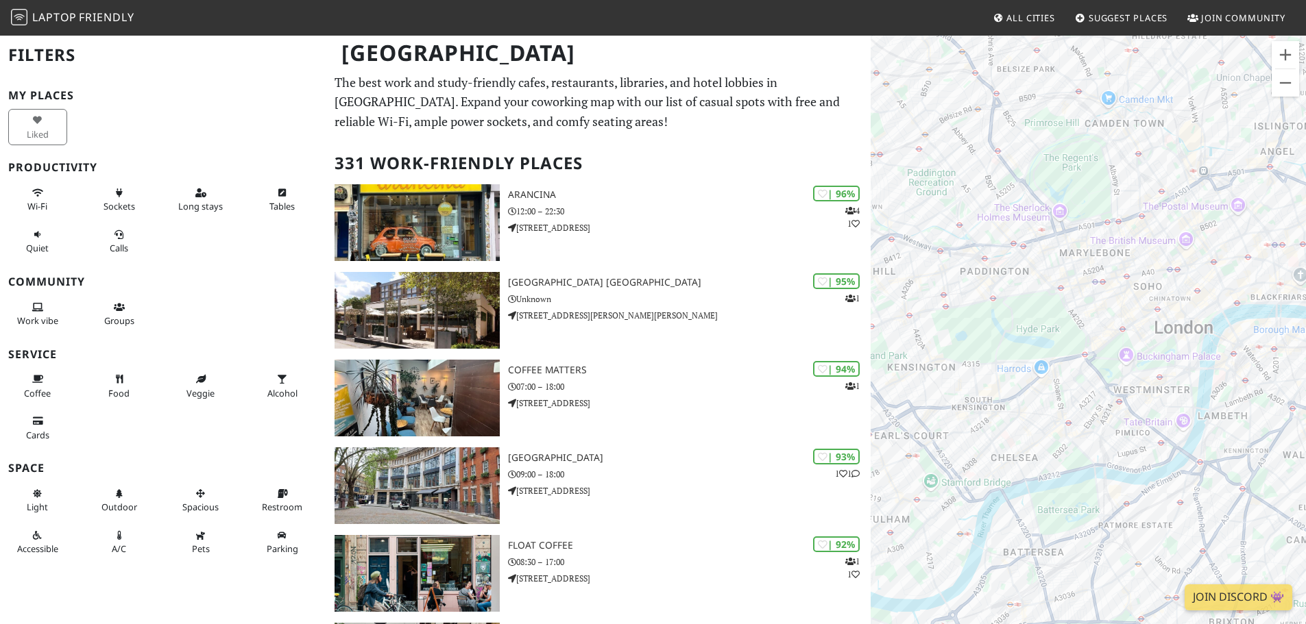
drag, startPoint x: 1137, startPoint y: 393, endPoint x: 1182, endPoint y: 355, distance: 58.4
click at [1182, 355] on div "To navigate, press the arrow keys." at bounding box center [1088, 346] width 435 height 624
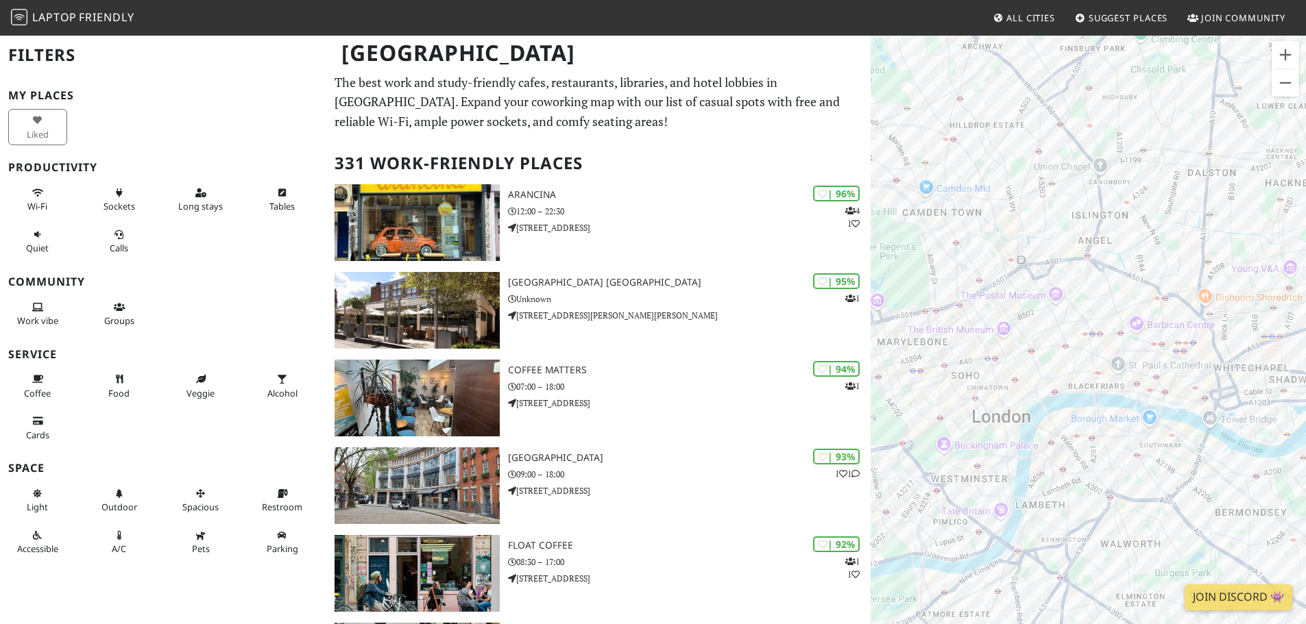
drag, startPoint x: 1174, startPoint y: 337, endPoint x: 981, endPoint y: 434, distance: 215.5
click at [981, 434] on div "To navigate, press the arrow keys." at bounding box center [1088, 346] width 435 height 624
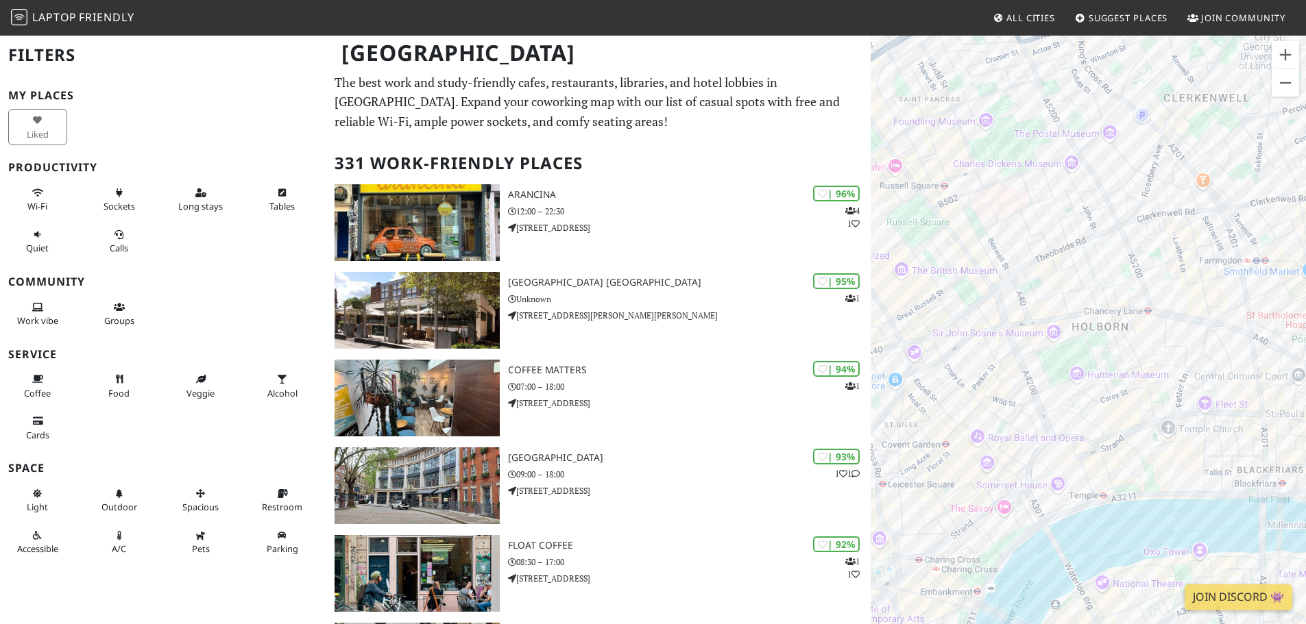
drag, startPoint x: 998, startPoint y: 376, endPoint x: 1172, endPoint y: 183, distance: 259.7
click at [1172, 183] on div "To navigate, press the arrow keys." at bounding box center [1088, 346] width 435 height 624
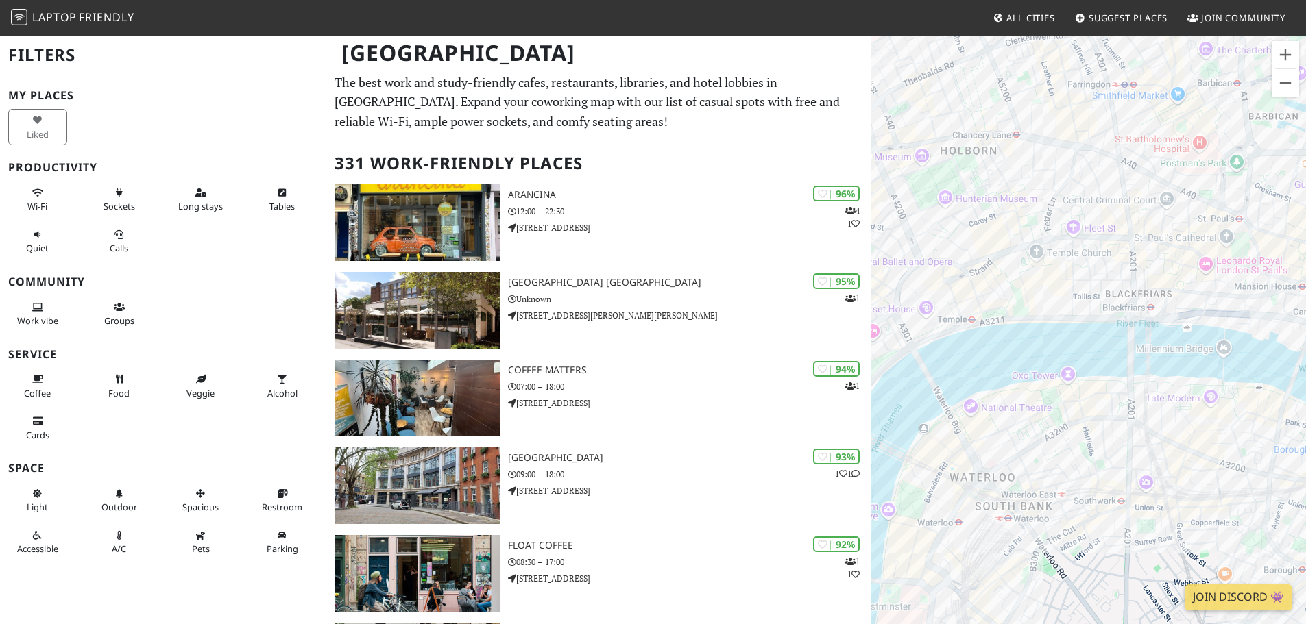
drag, startPoint x: 1028, startPoint y: 515, endPoint x: 895, endPoint y: 337, distance: 222.4
click at [894, 337] on div "To navigate, press the arrow keys." at bounding box center [1088, 346] width 435 height 624
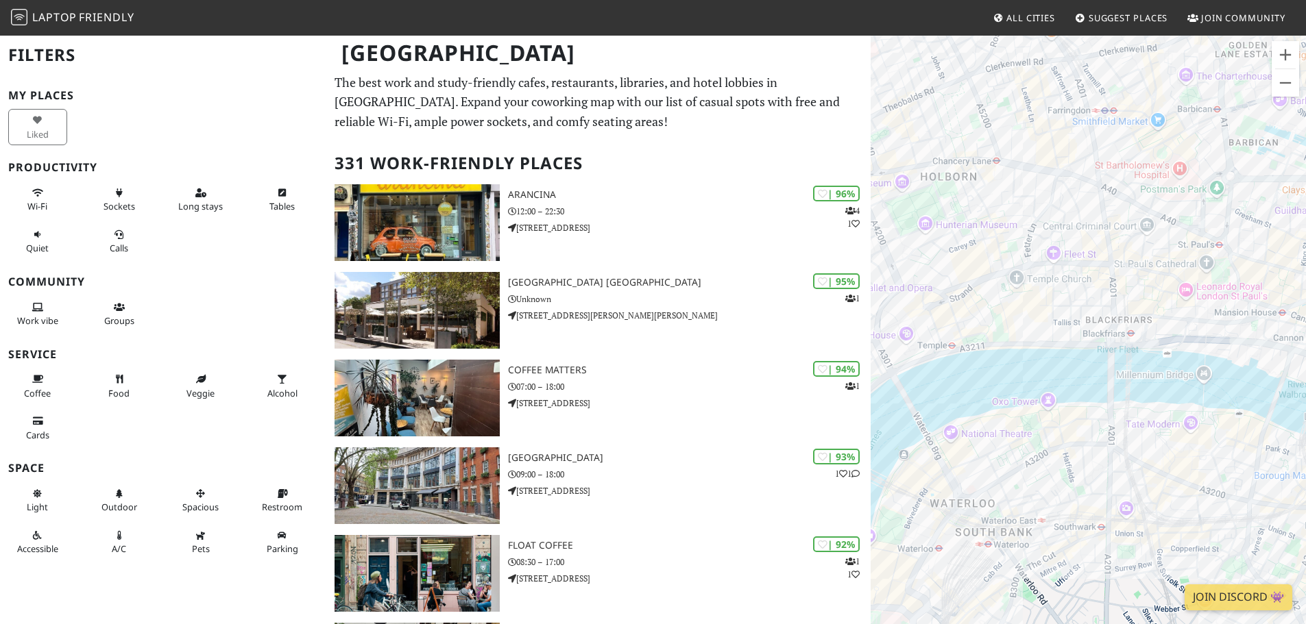
drag, startPoint x: 1073, startPoint y: 411, endPoint x: 1056, endPoint y: 448, distance: 40.8
click at [1056, 448] on div "To navigate, press the arrow keys." at bounding box center [1088, 346] width 435 height 624
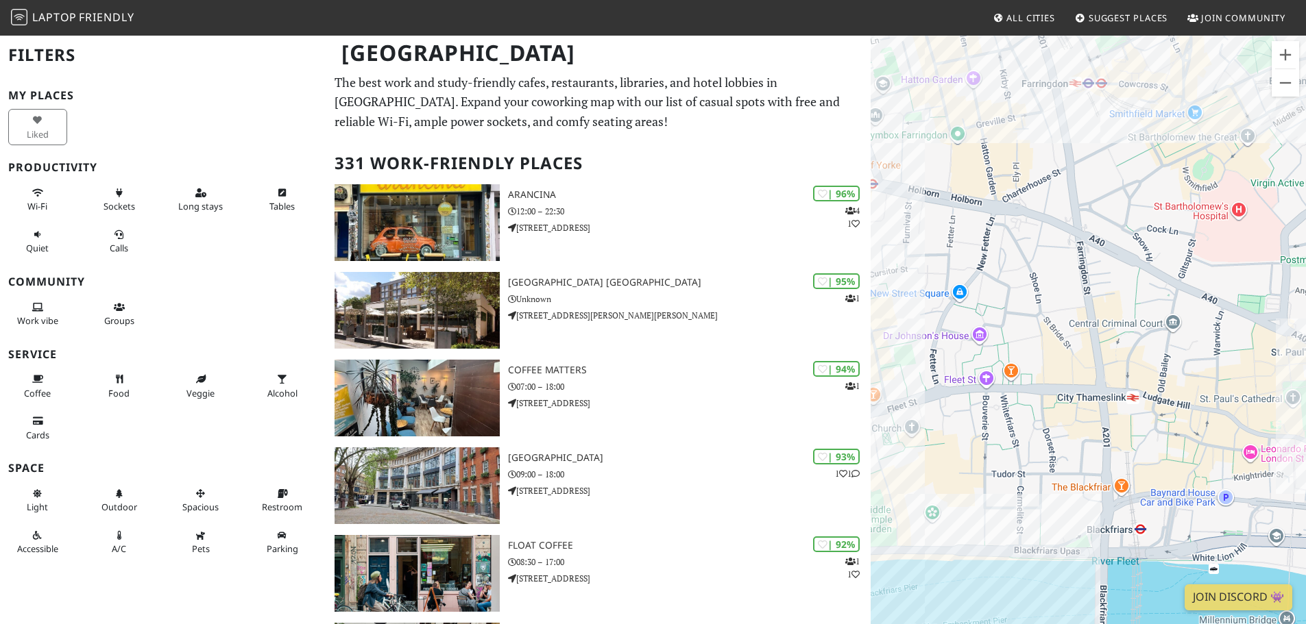
drag, startPoint x: 1119, startPoint y: 185, endPoint x: 1101, endPoint y: 225, distance: 43.9
click at [1101, 225] on div "To navigate, press the arrow keys." at bounding box center [1088, 346] width 435 height 624
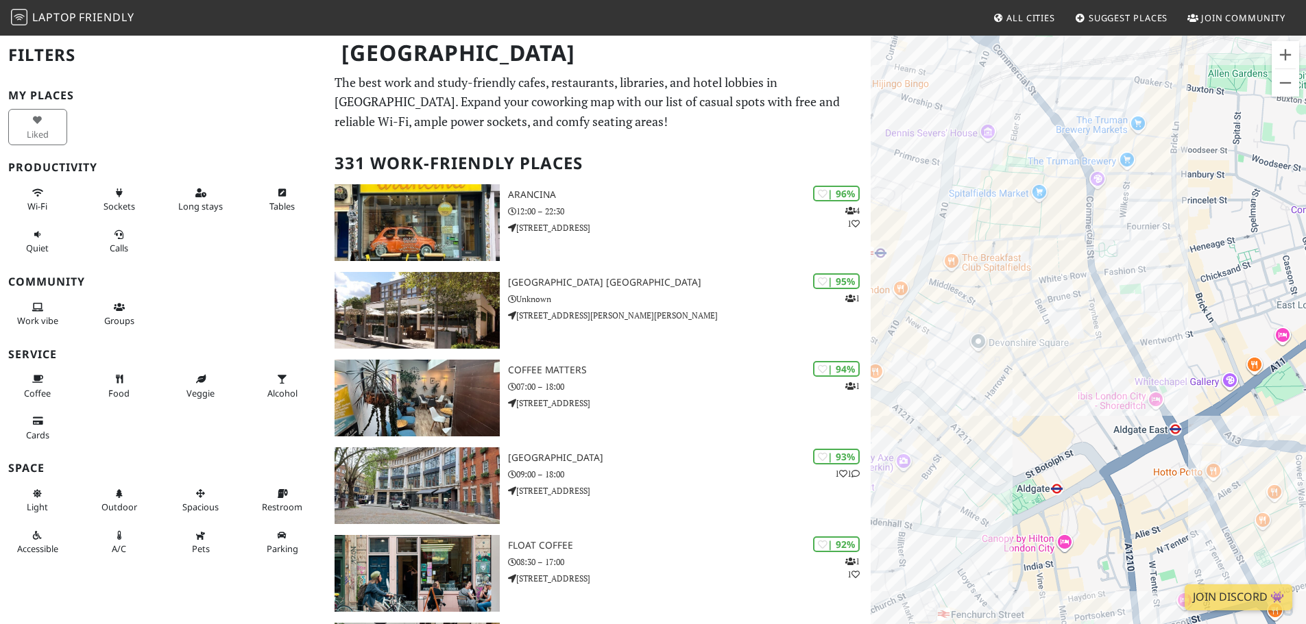
drag, startPoint x: 1055, startPoint y: 422, endPoint x: 1043, endPoint y: 162, distance: 259.4
click at [1043, 162] on div "To navigate, press the arrow keys." at bounding box center [1088, 346] width 435 height 624
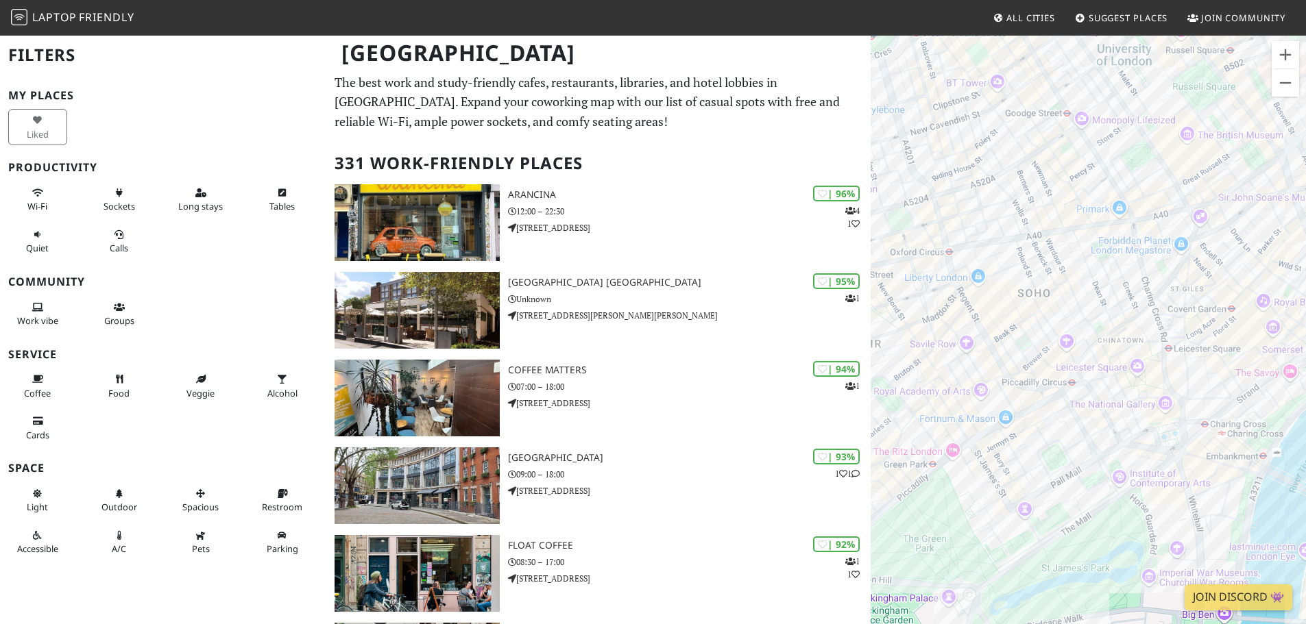
drag, startPoint x: 1113, startPoint y: 462, endPoint x: 1276, endPoint y: 391, distance: 177.4
click at [1276, 391] on div "To navigate, press the arrow keys." at bounding box center [1088, 346] width 435 height 624
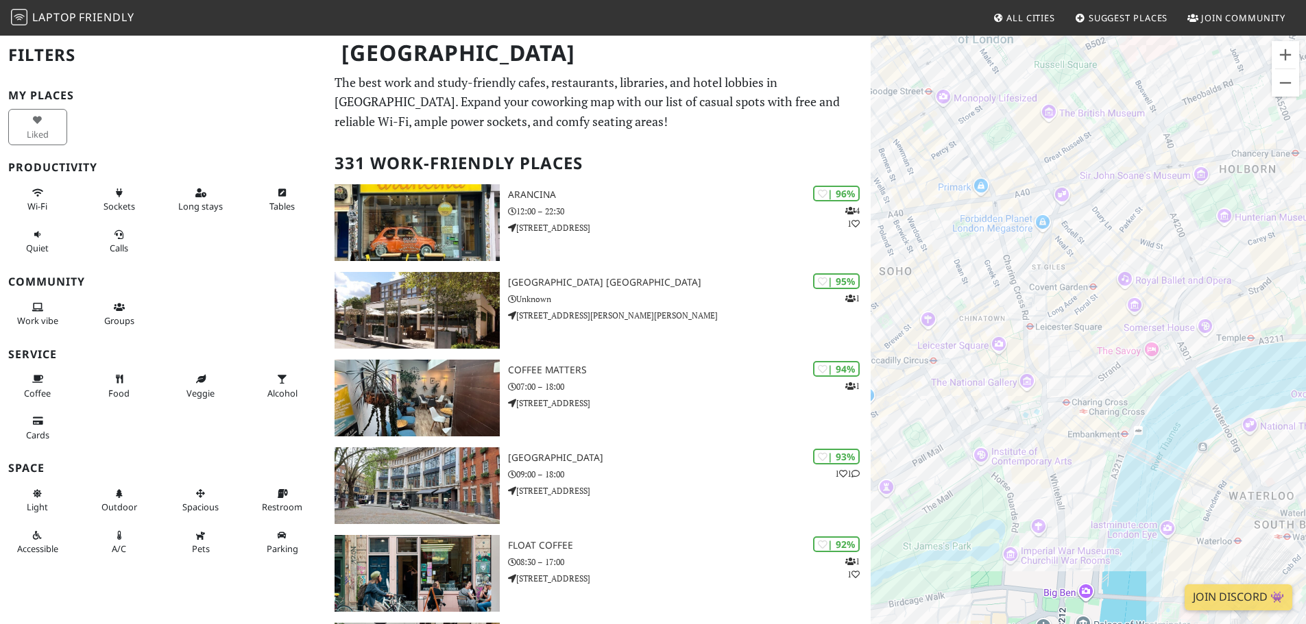
drag, startPoint x: 1259, startPoint y: 393, endPoint x: 1104, endPoint y: 363, distance: 158.0
click at [1104, 365] on div "To navigate, press the arrow keys." at bounding box center [1088, 346] width 435 height 624
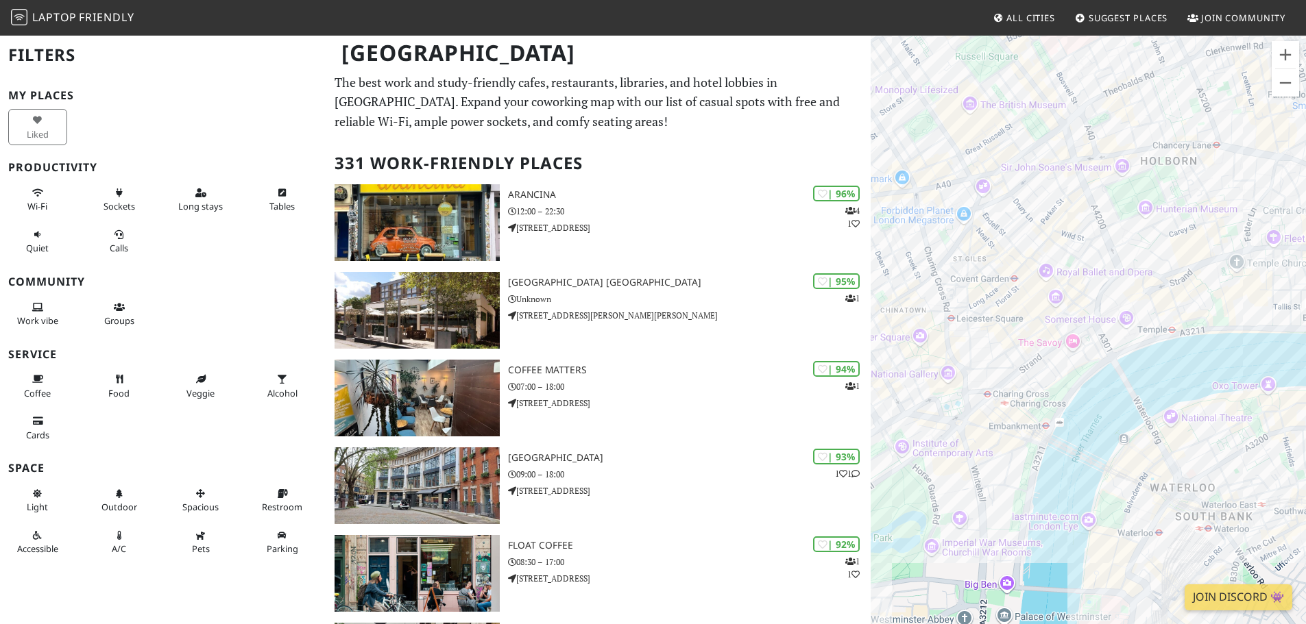
drag, startPoint x: 1221, startPoint y: 376, endPoint x: 1100, endPoint y: 385, distance: 121.7
click at [1100, 385] on div "To navigate, press the arrow keys." at bounding box center [1088, 346] width 435 height 624
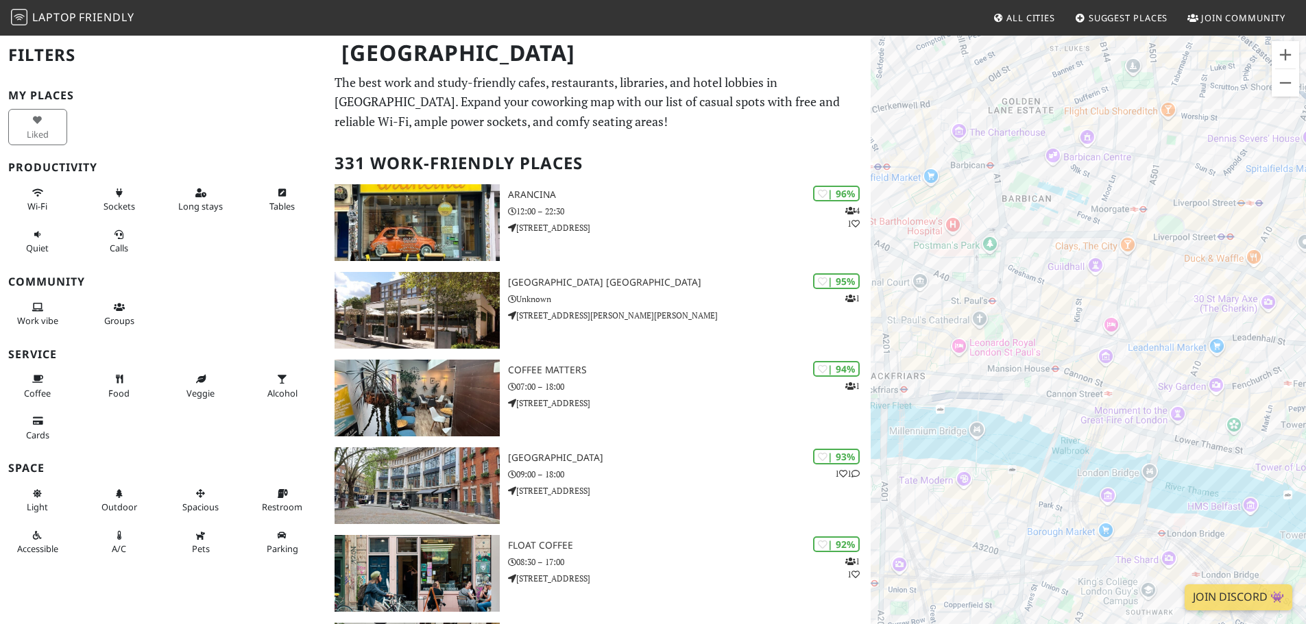
drag, startPoint x: 1137, startPoint y: 373, endPoint x: 984, endPoint y: 424, distance: 160.4
click at [984, 424] on div "To navigate, press the arrow keys." at bounding box center [1088, 346] width 435 height 624
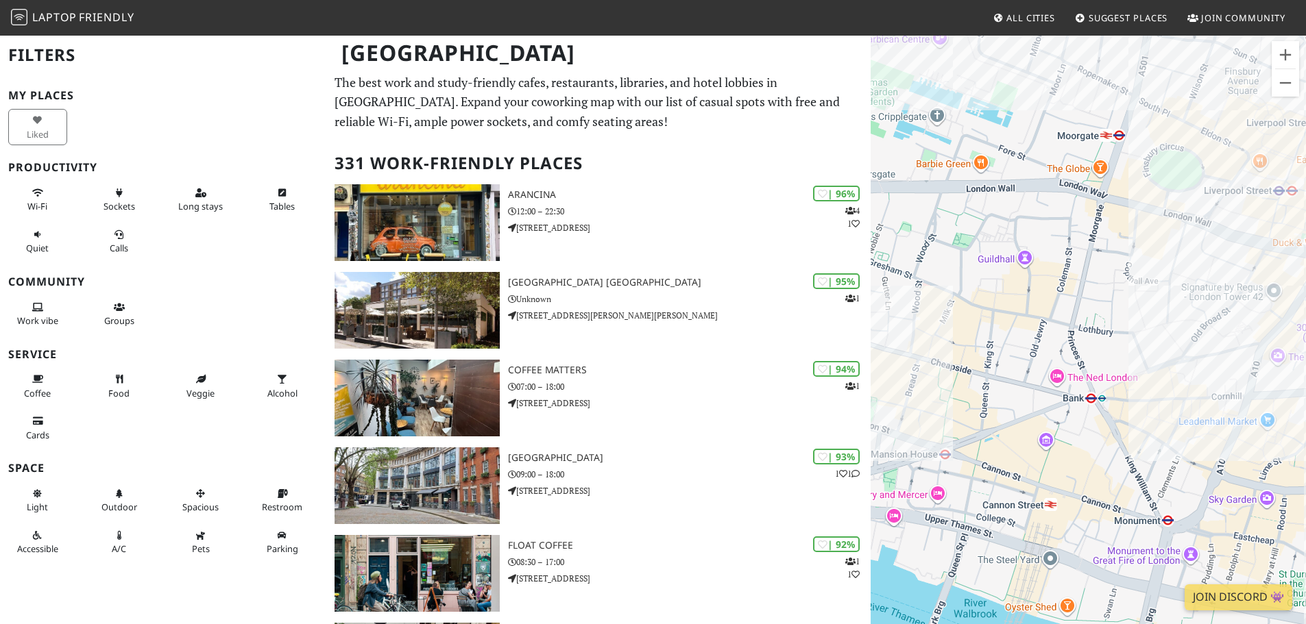
drag, startPoint x: 1093, startPoint y: 274, endPoint x: 1012, endPoint y: 280, distance: 81.1
click at [1012, 280] on div "To navigate, press the arrow keys." at bounding box center [1088, 346] width 435 height 624
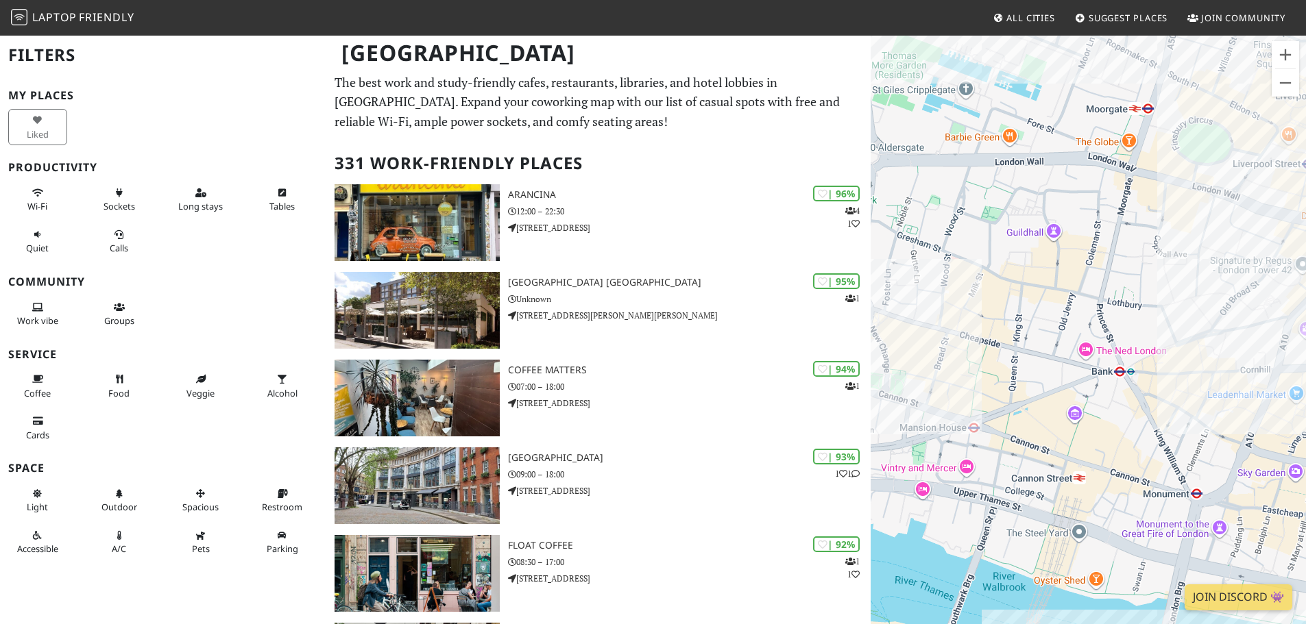
drag, startPoint x: 1016, startPoint y: 302, endPoint x: 928, endPoint y: 324, distance: 90.4
click at [1030, 295] on div "To navigate, press the arrow keys." at bounding box center [1088, 346] width 435 height 624
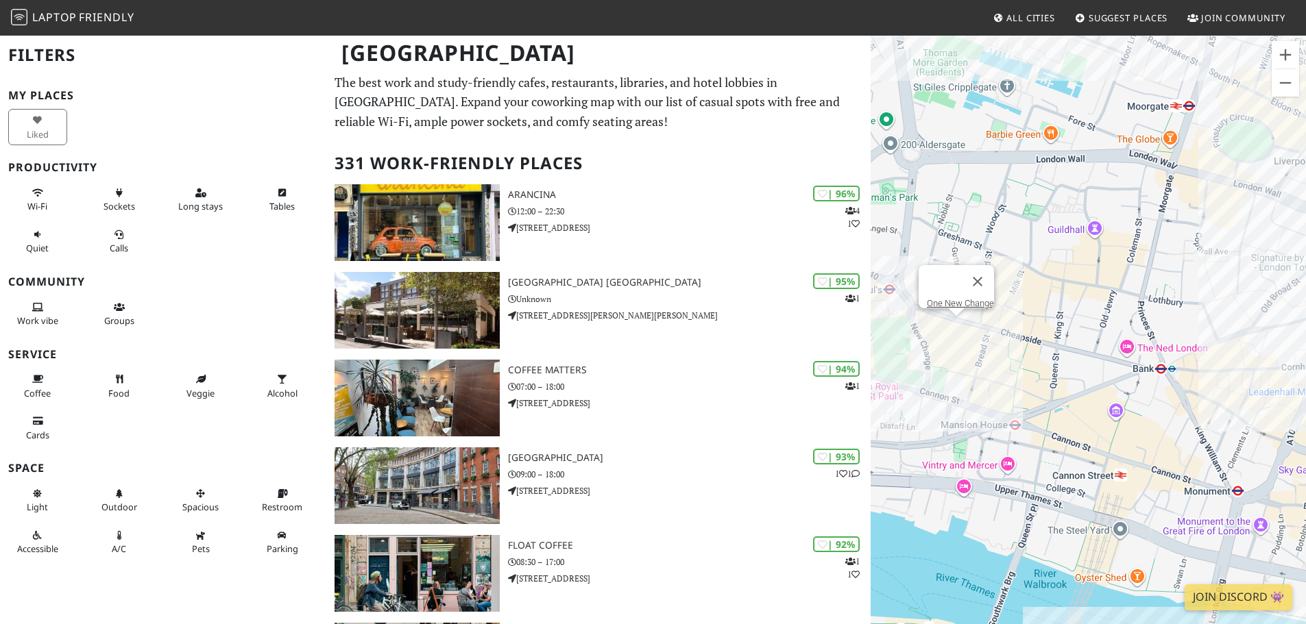
click at [951, 326] on div "To navigate, press the arrow keys. One New Change" at bounding box center [1088, 346] width 435 height 624
click at [1250, 306] on div "To navigate, press the arrow keys. One New Change Brasserie Blanc - Threadneedl…" at bounding box center [1088, 346] width 435 height 624
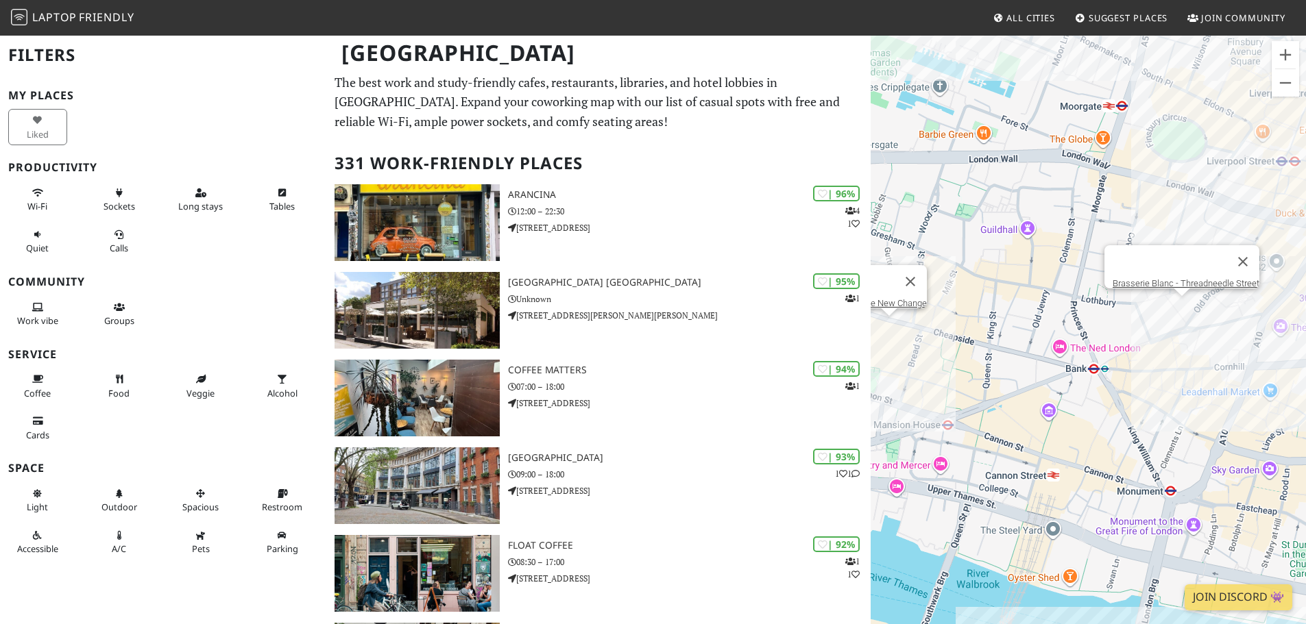
click at [1178, 311] on div "To navigate, press the arrow keys. One New Change Brasserie Blanc - Threadneedl…" at bounding box center [1088, 346] width 435 height 624
click at [1141, 278] on link "Brasserie Blanc - Threadneedle Street" at bounding box center [1186, 283] width 147 height 10
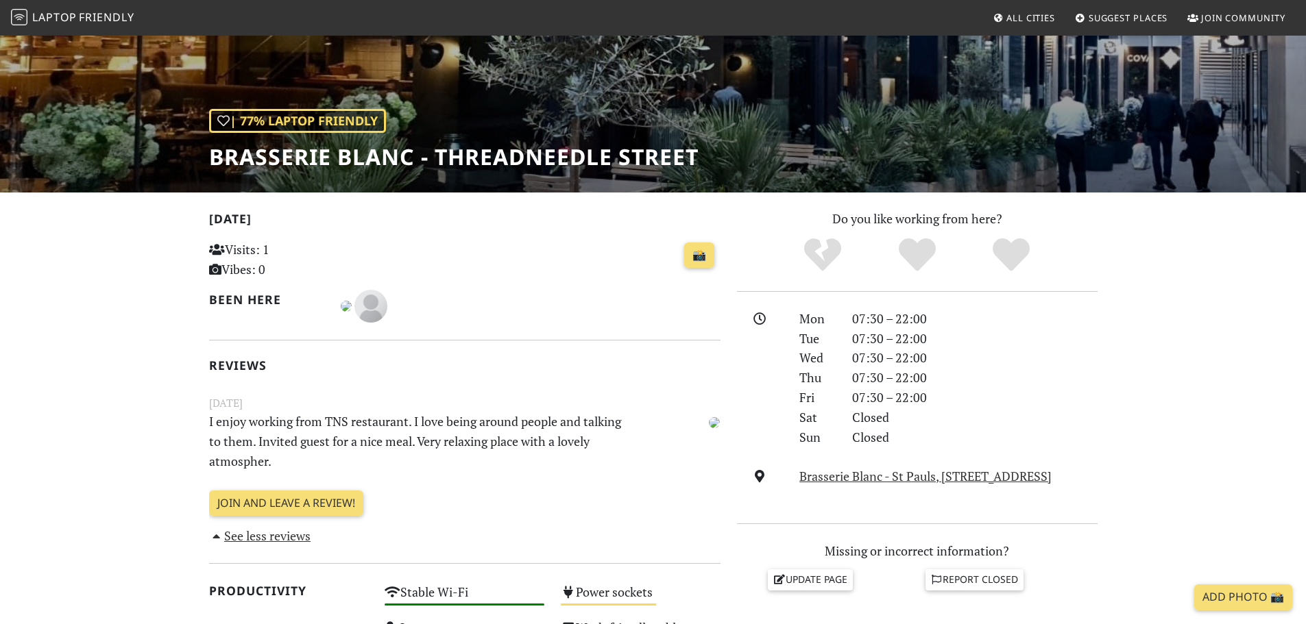
scroll to position [137, 0]
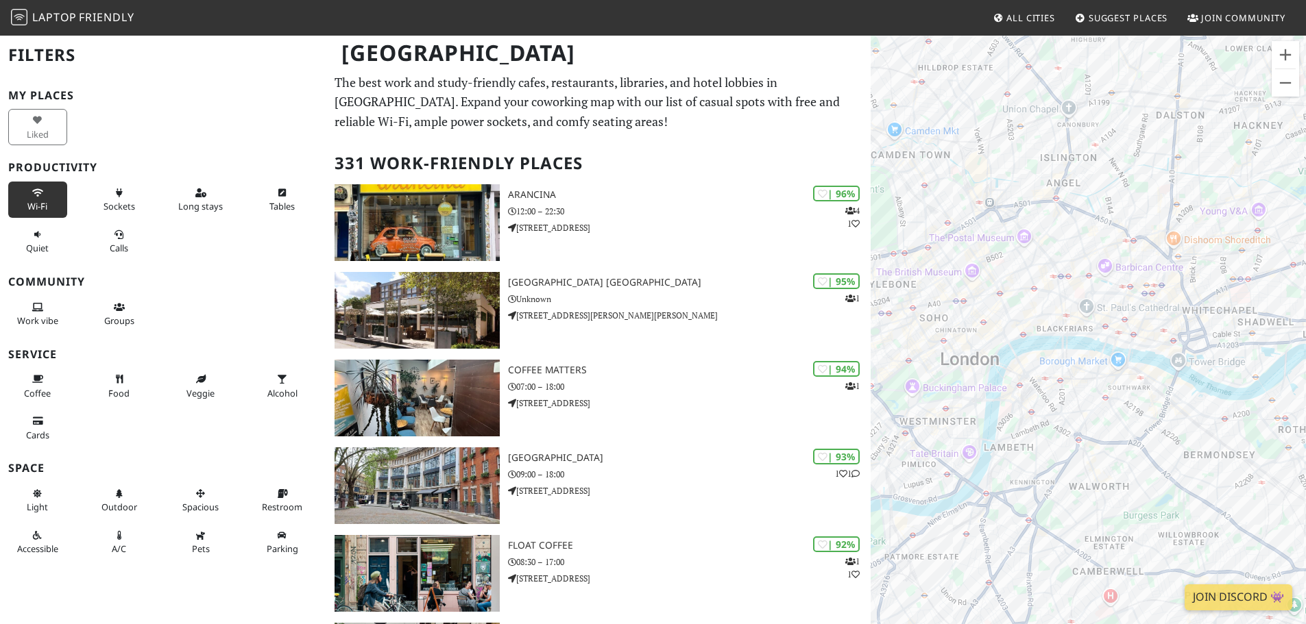
click at [25, 199] on button "Wi-Fi" at bounding box center [37, 200] width 59 height 36
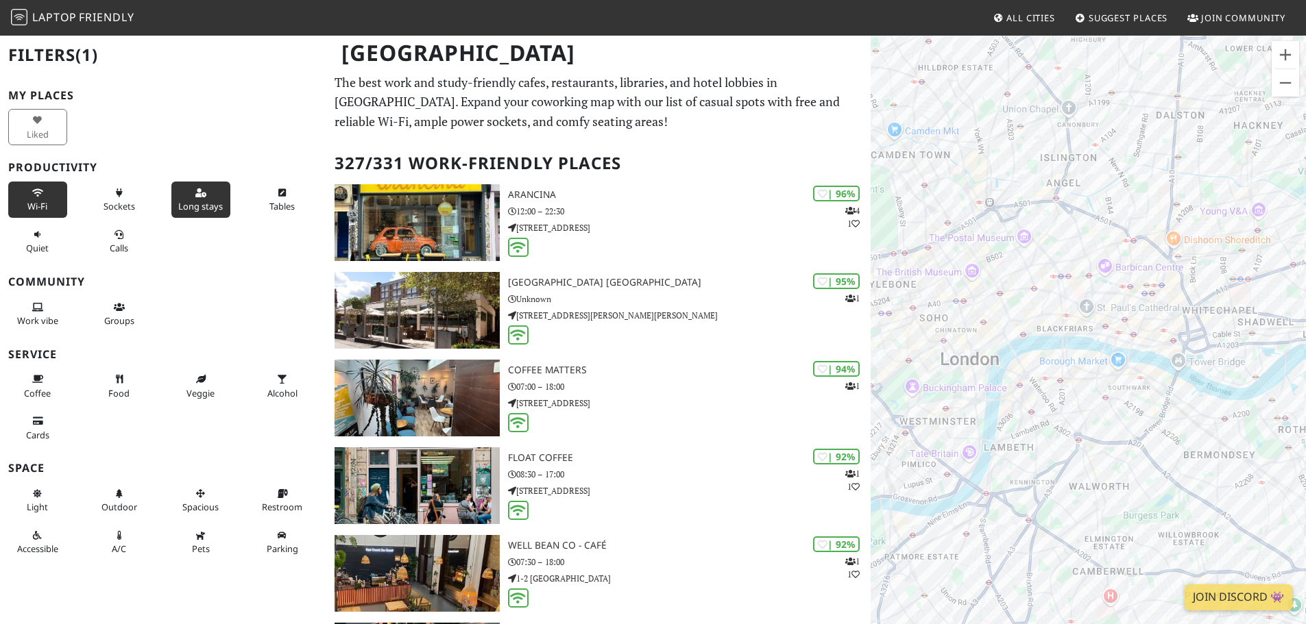
click at [183, 192] on button "Long stays" at bounding box center [200, 200] width 59 height 36
click at [195, 300] on div "Work vibe Groups" at bounding box center [163, 314] width 326 height 42
click at [184, 297] on div "Work vibe Groups" at bounding box center [163, 314] width 326 height 42
click at [52, 306] on button "Work vibe" at bounding box center [37, 314] width 59 height 36
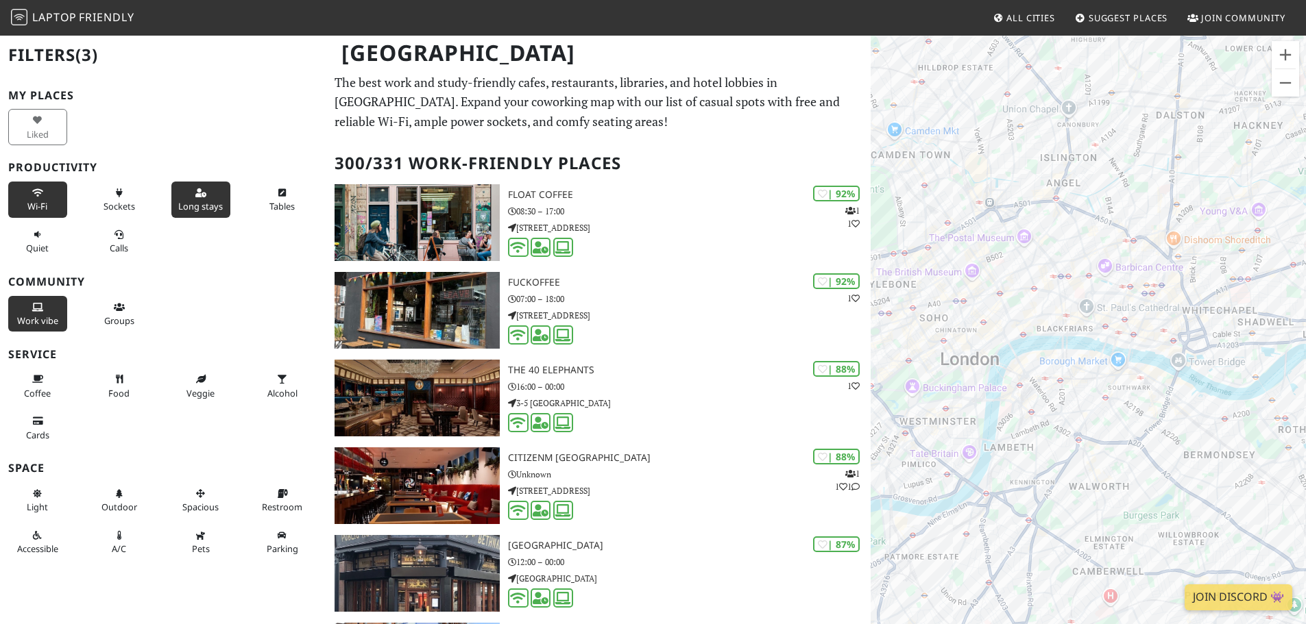
click at [219, 308] on div "Work vibe Groups" at bounding box center [163, 314] width 326 height 42
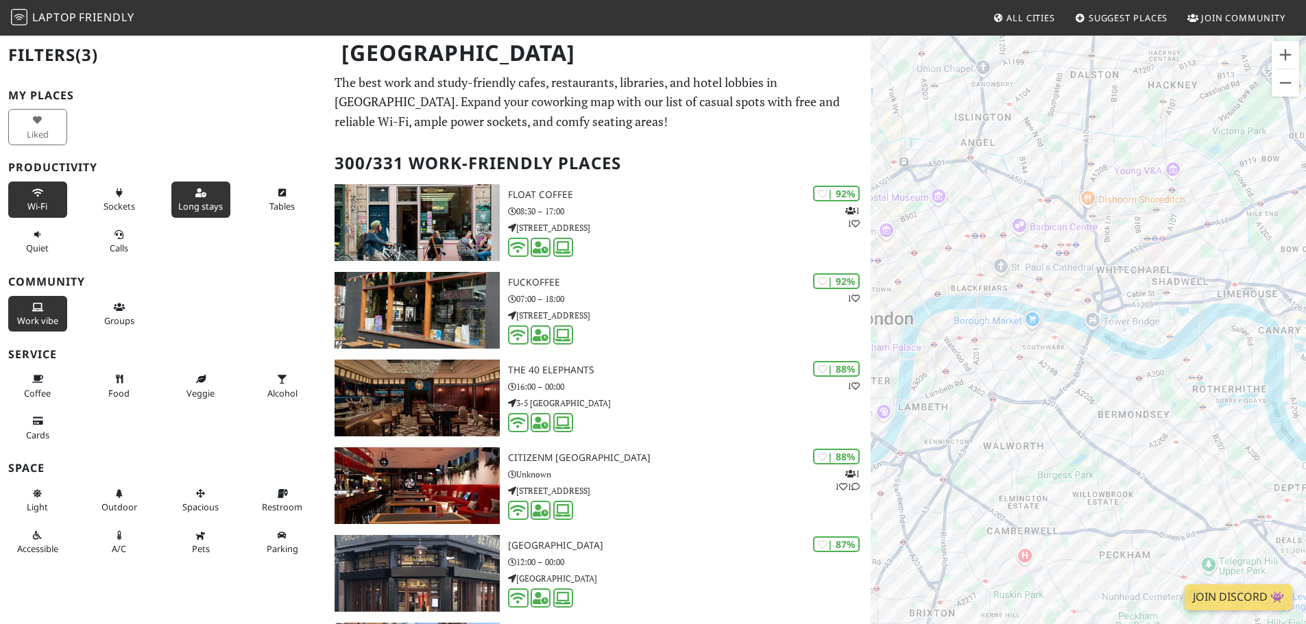
drag, startPoint x: 1241, startPoint y: 356, endPoint x: 1152, endPoint y: 315, distance: 97.5
click at [1152, 315] on div "To navigate, press the arrow keys." at bounding box center [1088, 346] width 435 height 624
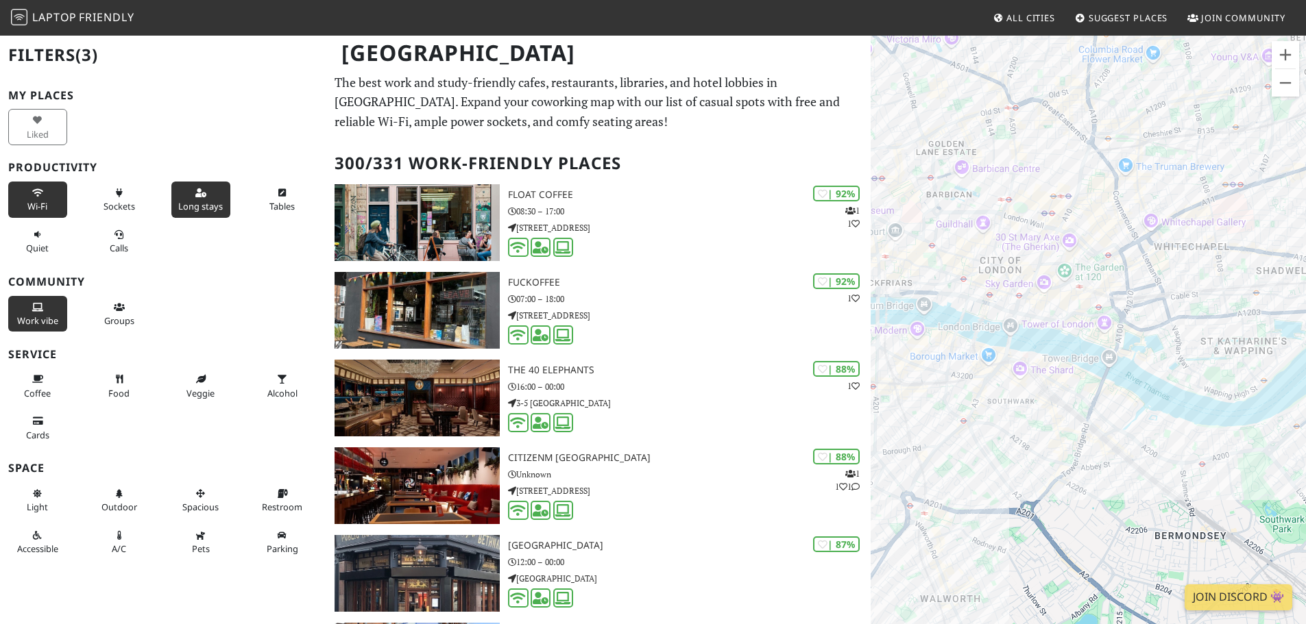
drag, startPoint x: 1026, startPoint y: 305, endPoint x: 1191, endPoint y: 302, distance: 164.5
click at [1191, 302] on div "To navigate, press the arrow keys." at bounding box center [1088, 346] width 435 height 624
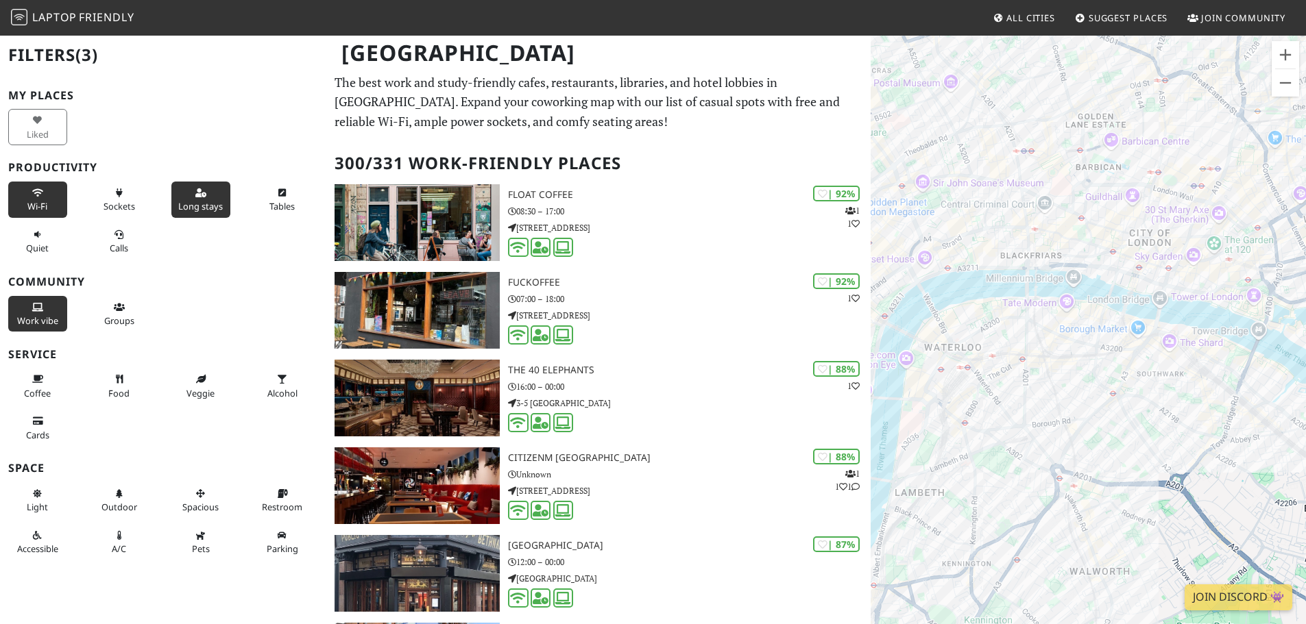
drag, startPoint x: 1139, startPoint y: 296, endPoint x: 1203, endPoint y: 263, distance: 72.1
click at [1203, 263] on div "To navigate, press the arrow keys." at bounding box center [1088, 346] width 435 height 624
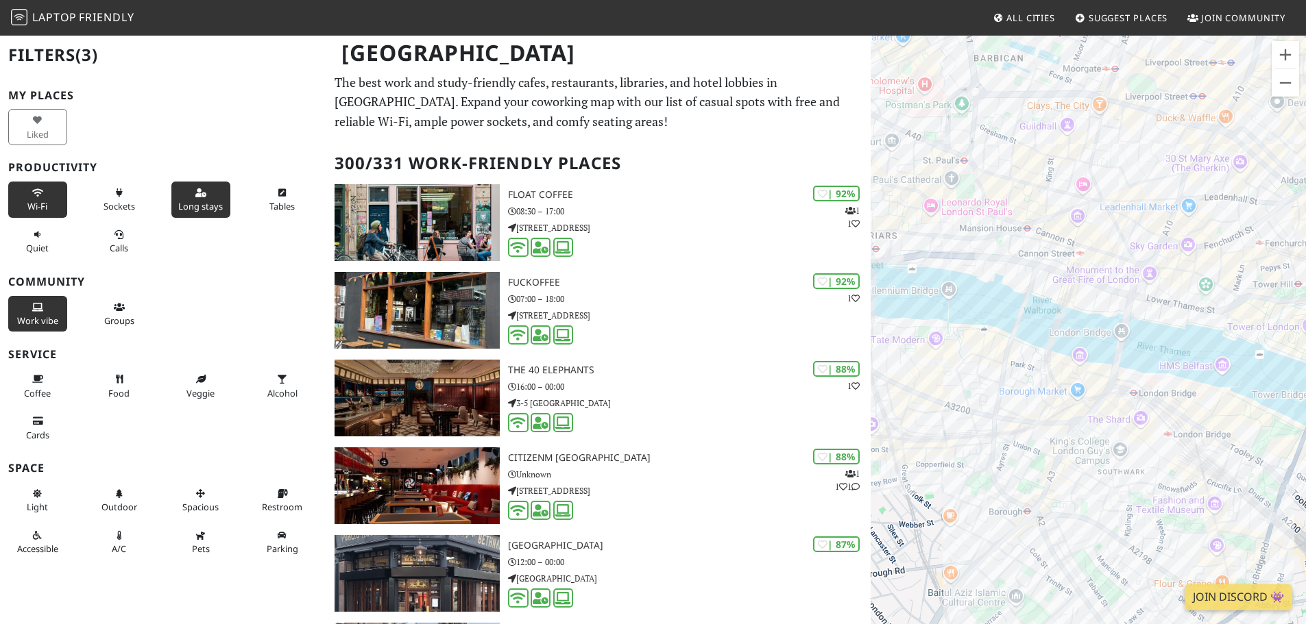
drag, startPoint x: 1036, startPoint y: 184, endPoint x: 1042, endPoint y: 204, distance: 21.5
click at [1042, 204] on div "To navigate, press the arrow keys." at bounding box center [1088, 346] width 435 height 624
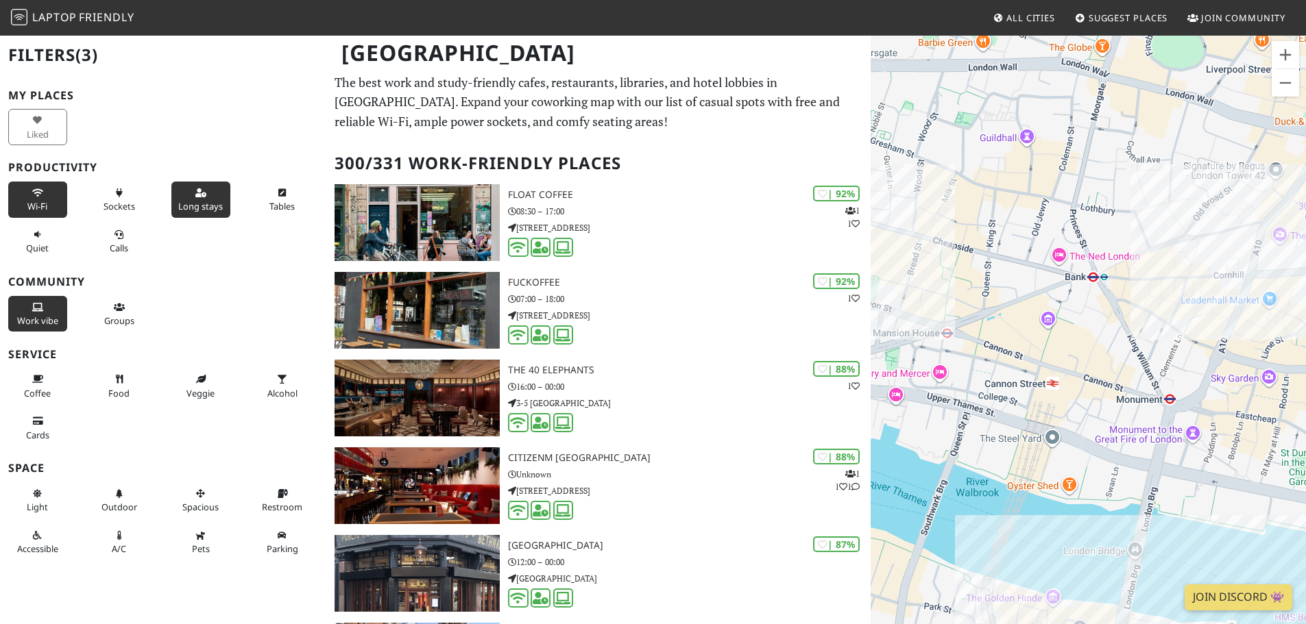
drag, startPoint x: 1048, startPoint y: 191, endPoint x: 1017, endPoint y: 247, distance: 63.5
click at [1017, 247] on div "To navigate, press the arrow keys." at bounding box center [1088, 346] width 435 height 624
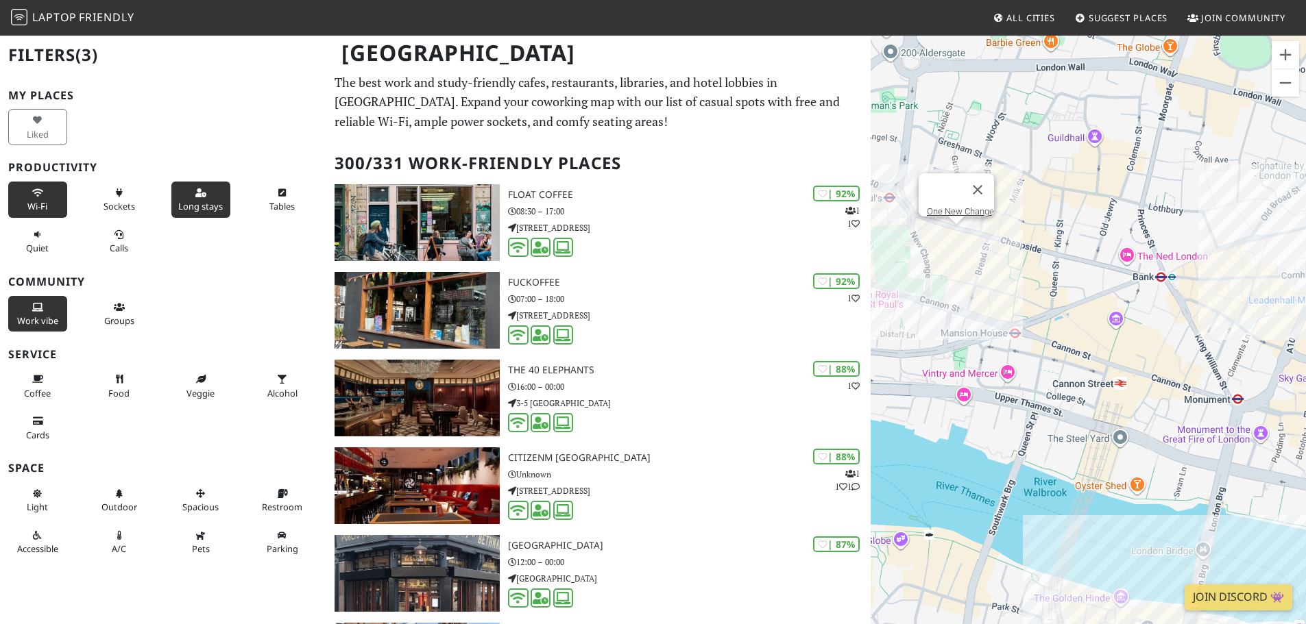
click at [954, 233] on div "To navigate, press the arrow keys. One New Change" at bounding box center [1088, 346] width 435 height 624
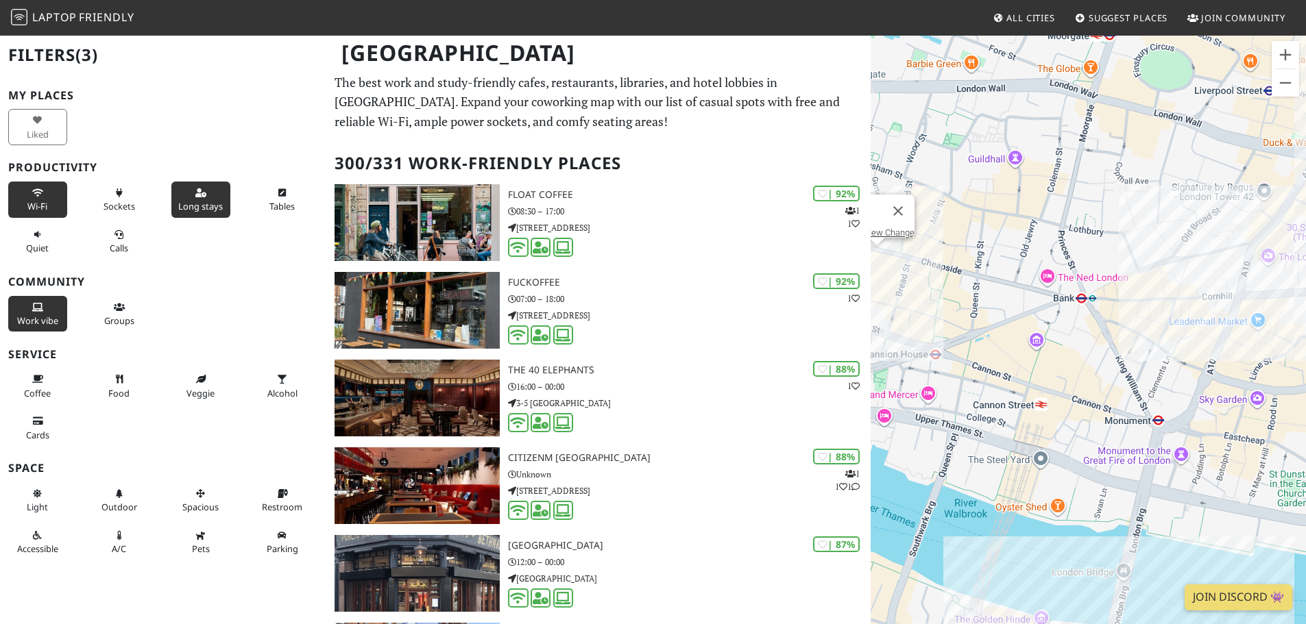
drag, startPoint x: 1214, startPoint y: 284, endPoint x: 1148, endPoint y: 311, distance: 71.7
click at [1148, 311] on div "To navigate, press the arrow keys. One New Change" at bounding box center [1088, 346] width 435 height 624
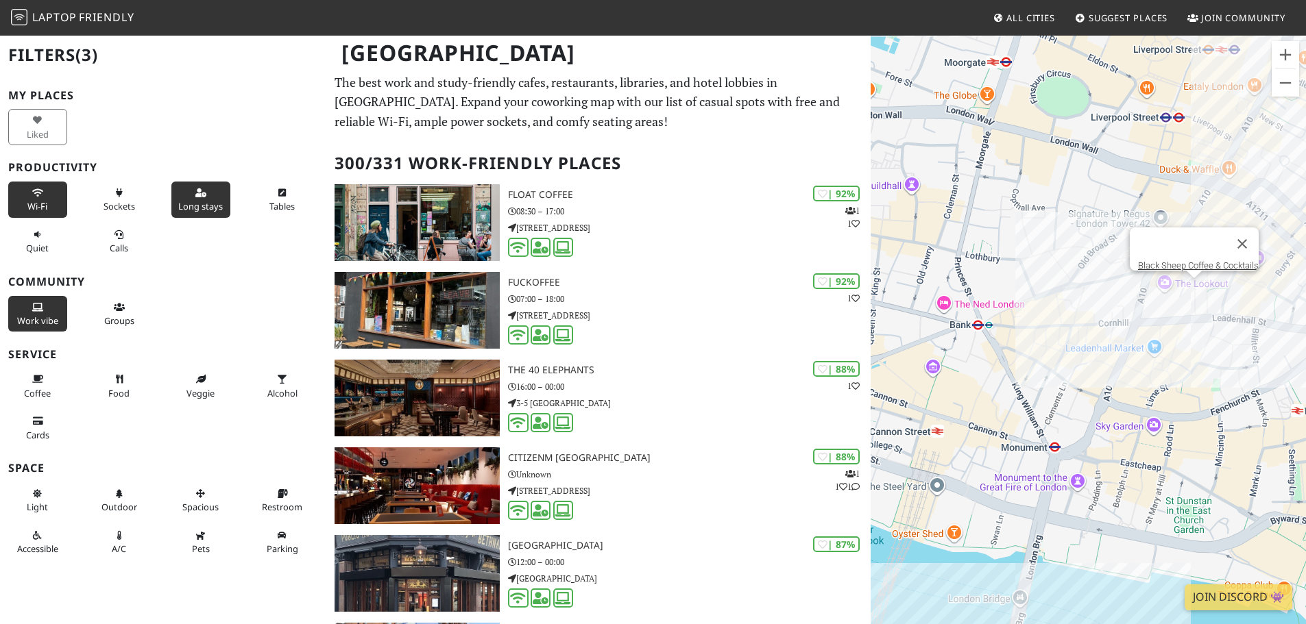
click at [1156, 236] on div at bounding box center [1182, 244] width 88 height 33
click at [1196, 287] on div "To navigate, press the arrow keys. One New Change Black Sheep Coffee & Cocktails" at bounding box center [1088, 346] width 435 height 624
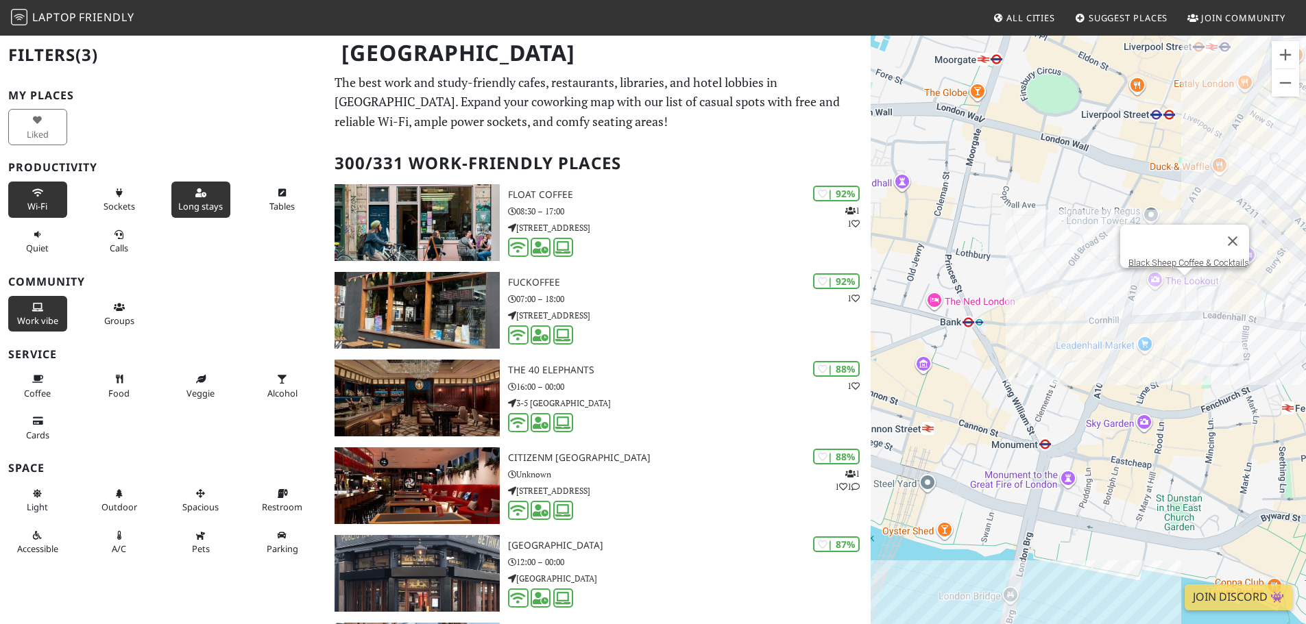
drag, startPoint x: 1204, startPoint y: 258, endPoint x: 1206, endPoint y: 267, distance: 9.1
click at [1207, 268] on div "To navigate, press the arrow keys. Black Sheep Coffee & Cocktails" at bounding box center [1088, 346] width 435 height 624
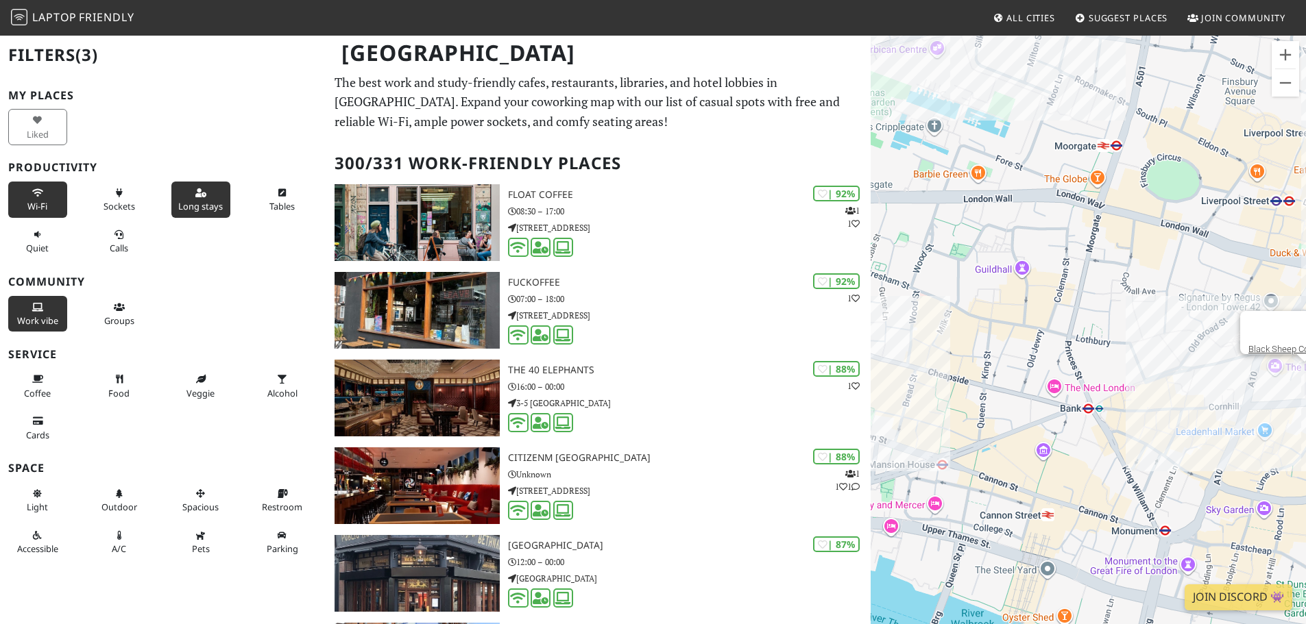
drag, startPoint x: 947, startPoint y: 191, endPoint x: 1122, endPoint y: 307, distance: 210.3
click at [1068, 282] on div "To navigate, press the arrow keys. Black Sheep Coffee & Cocktails" at bounding box center [1088, 346] width 435 height 624
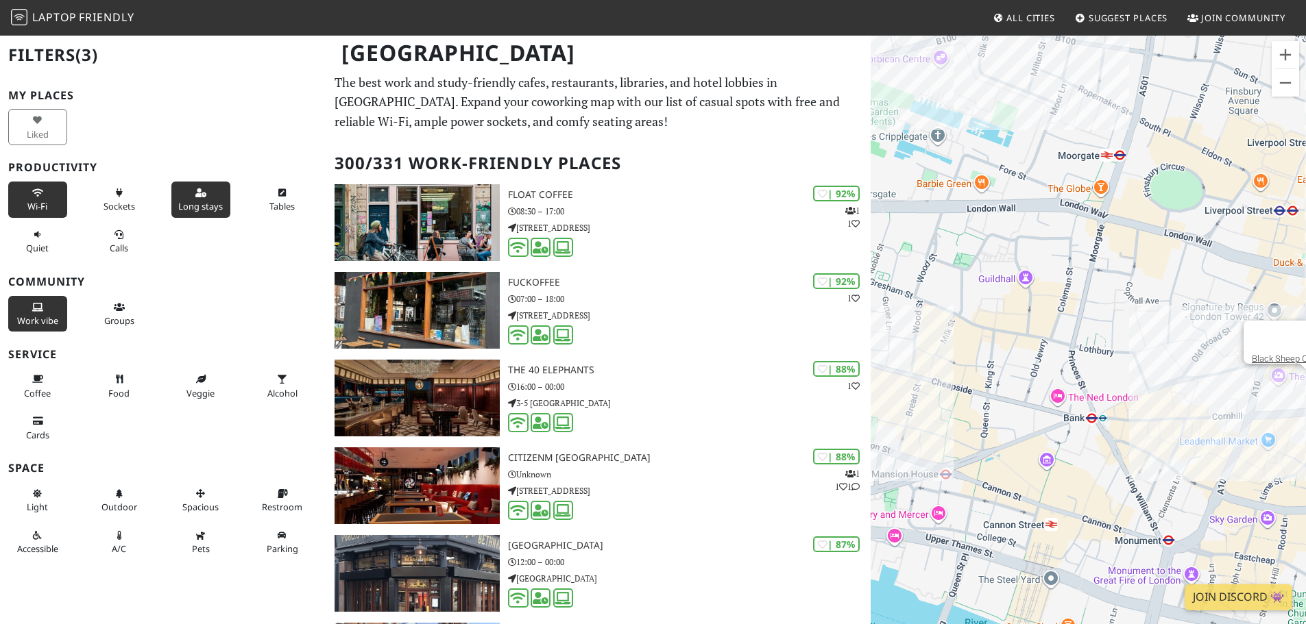
drag, startPoint x: 1077, startPoint y: 261, endPoint x: 1088, endPoint y: 332, distance: 72.1
click at [1085, 338] on div "To navigate, press the arrow keys. Black Sheep Coffee & Cocktails" at bounding box center [1088, 346] width 435 height 624
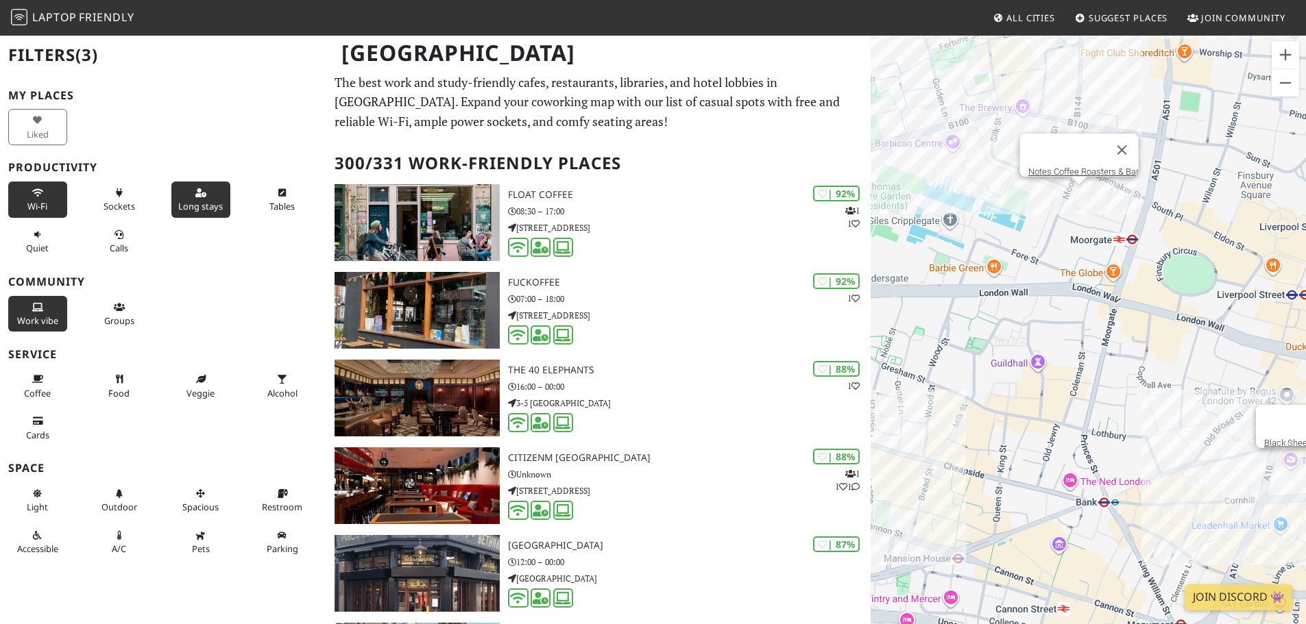
click at [1081, 198] on div "To navigate, press the arrow keys. Black Sheep Coffee & Cocktails Notes Coffee …" at bounding box center [1088, 346] width 435 height 624
click at [954, 151] on div "To navigate, press the arrow keys. Notes Coffee Roasters & Bar Barbican Library" at bounding box center [1088, 346] width 435 height 624
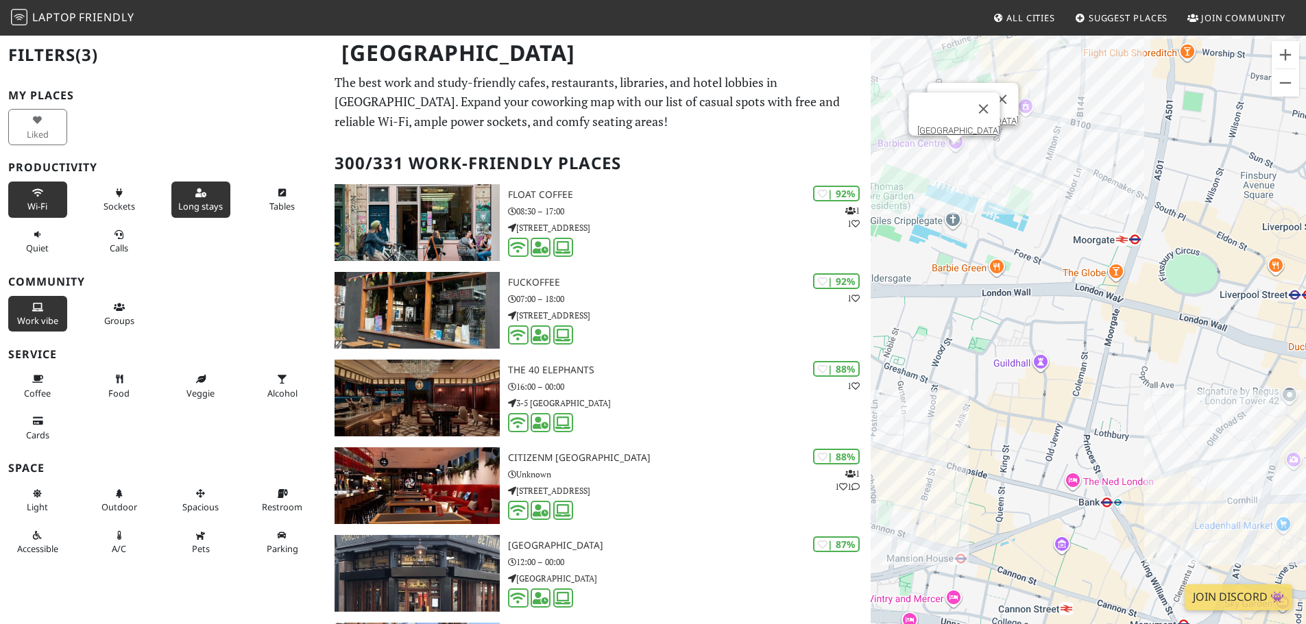
click at [976, 147] on div "To navigate, press the arrow keys. Barbican Library Barbican Centre" at bounding box center [1088, 346] width 435 height 624
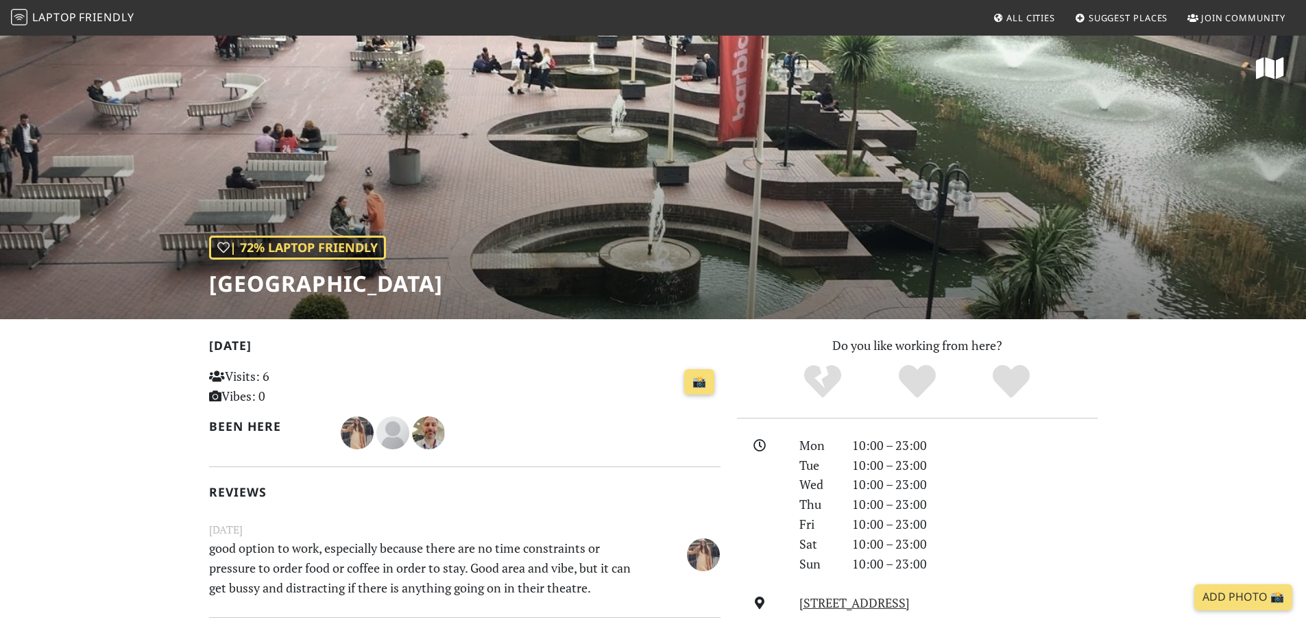
click at [241, 275] on h1 "[GEOGRAPHIC_DATA]" at bounding box center [326, 284] width 234 height 26
click at [241, 275] on h1 "Barbican Centre" at bounding box center [326, 284] width 234 height 26
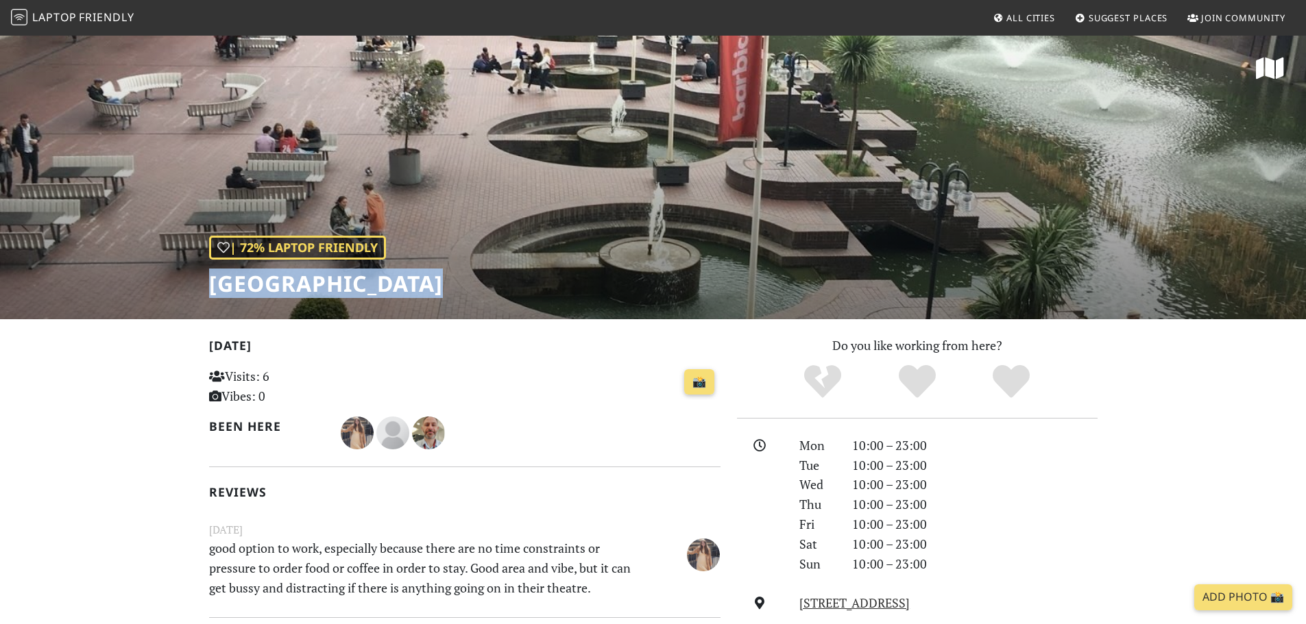
click at [241, 275] on h1 "Barbican Centre" at bounding box center [326, 284] width 234 height 26
